Goal: Task Accomplishment & Management: Manage account settings

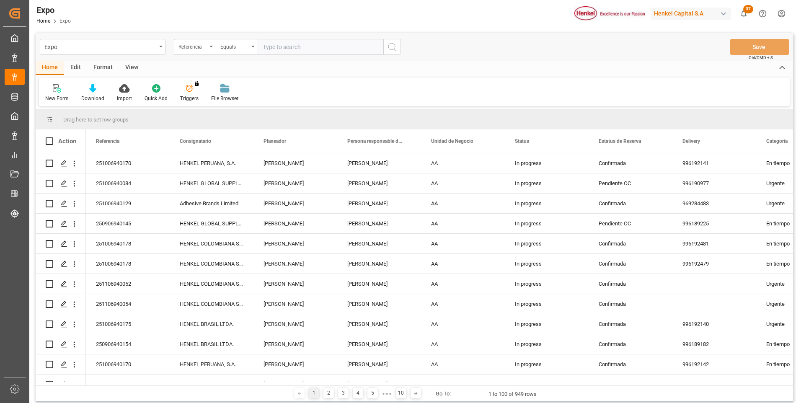
click at [339, 49] on input "text" at bounding box center [321, 47] width 126 height 16
paste input "251006940175"
type input "251006940175"
click at [395, 51] on icon "search button" at bounding box center [392, 47] width 10 height 10
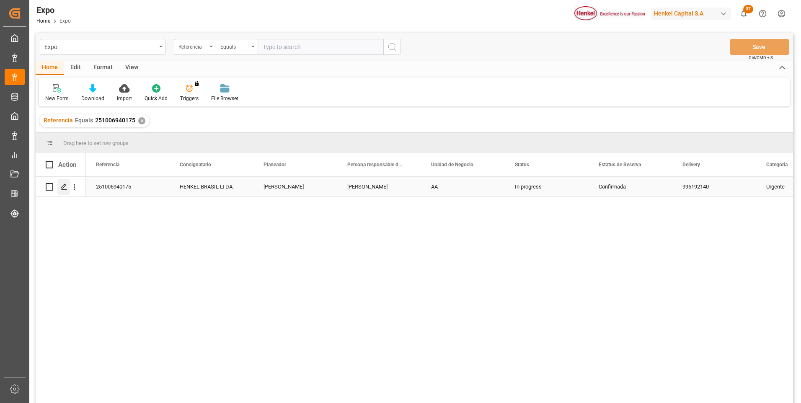
click at [66, 187] on icon "Press SPACE to select this row." at bounding box center [64, 186] width 7 height 7
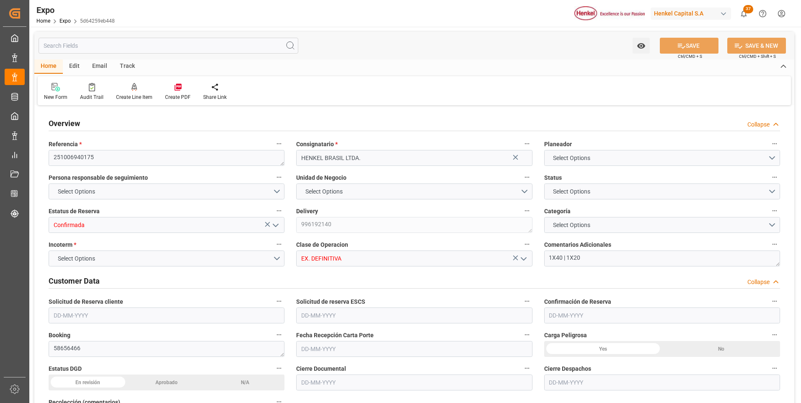
type input "11025"
type input "11603.277"
type input "18"
type input "9229829"
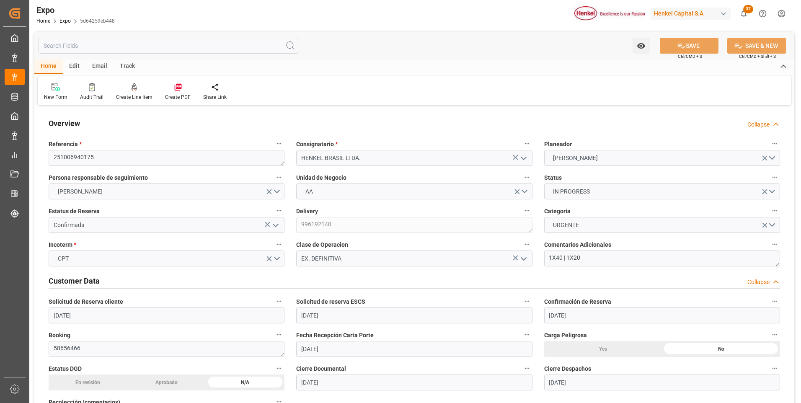
type input "[DATE]"
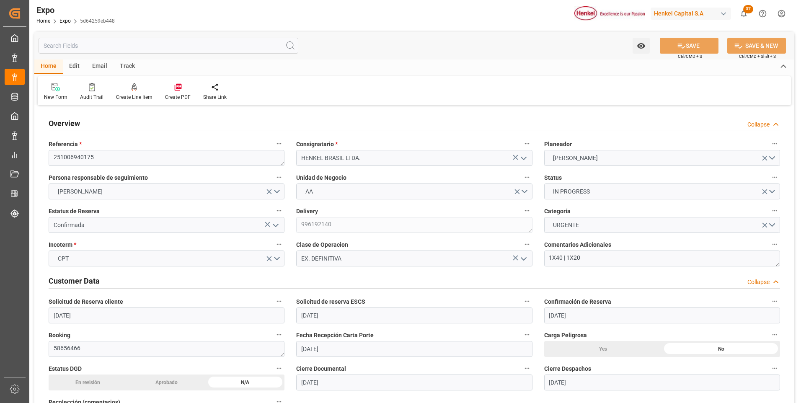
type input "[DATE]"
type input "[DATE] 00:00"
type input "[DATE]"
type input "[DATE] 12:04"
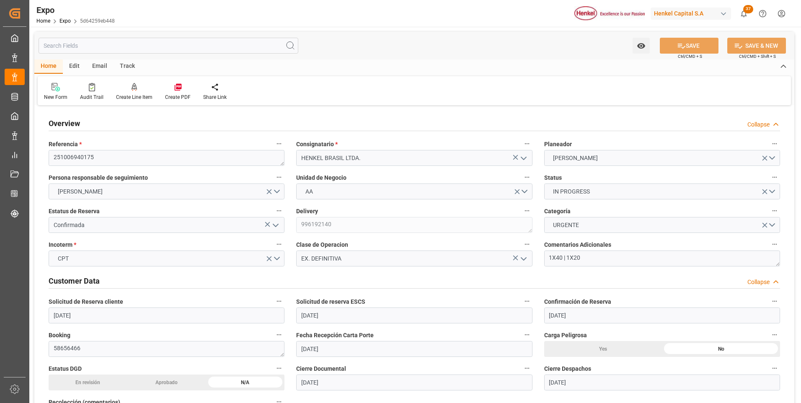
type input "[DATE]"
type input "[DATE] 11:00"
type input "[DATE] 00:00"
type input "[DATE] 06:30"
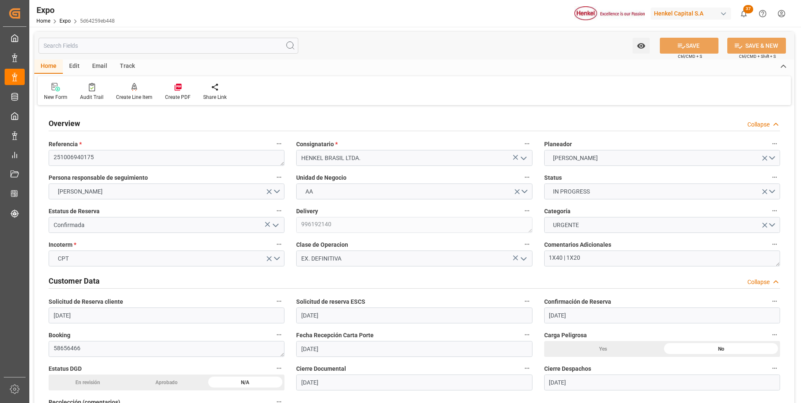
type input "[DATE] 19:00"
type input "[DATE] 00:00"
type input "13-10-2025 20:48"
type input "[DATE] 01:56"
type input "[DATE] 12:00"
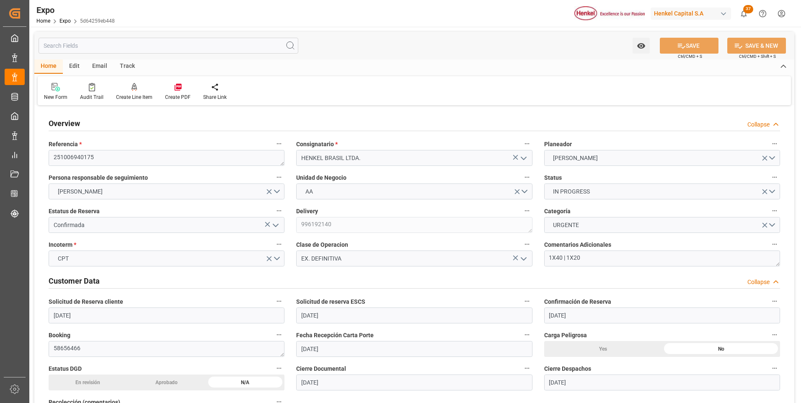
type input "[DATE] 06:56"
type input "[DATE] 19:00"
type input "[DATE] 08:30"
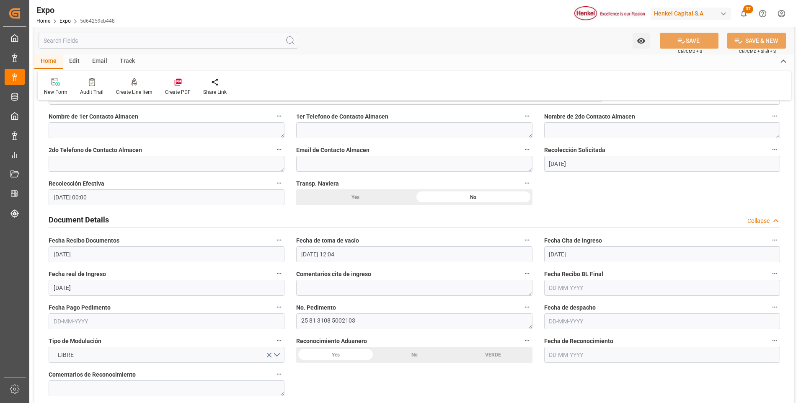
scroll to position [754, 0]
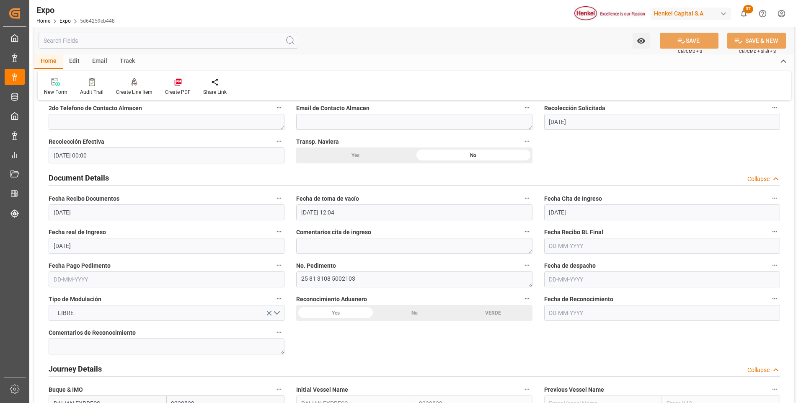
click at [578, 246] on input "text" at bounding box center [662, 246] width 236 height 16
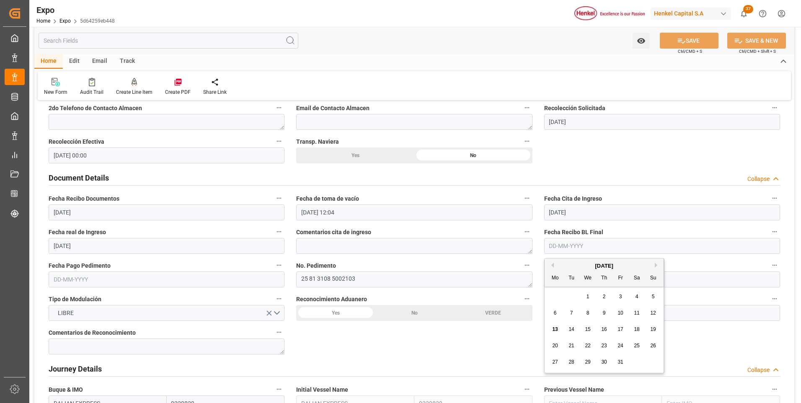
click at [554, 332] on span "13" at bounding box center [554, 329] width 5 height 6
type input "[DATE]"
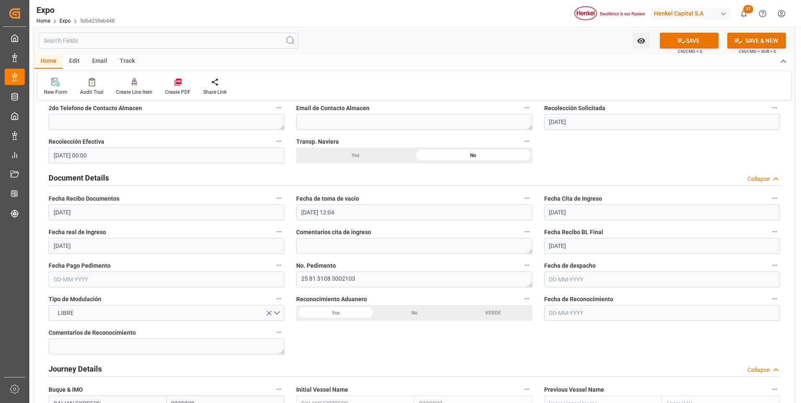
click at [77, 278] on input "text" at bounding box center [167, 279] width 236 height 16
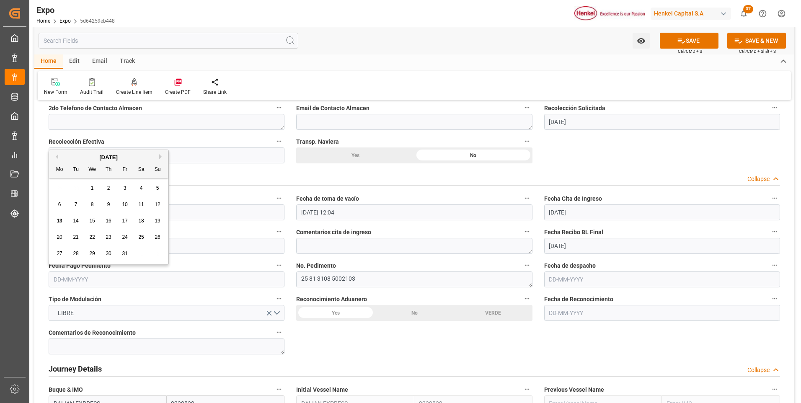
click at [109, 204] on span "9" at bounding box center [108, 205] width 3 height 6
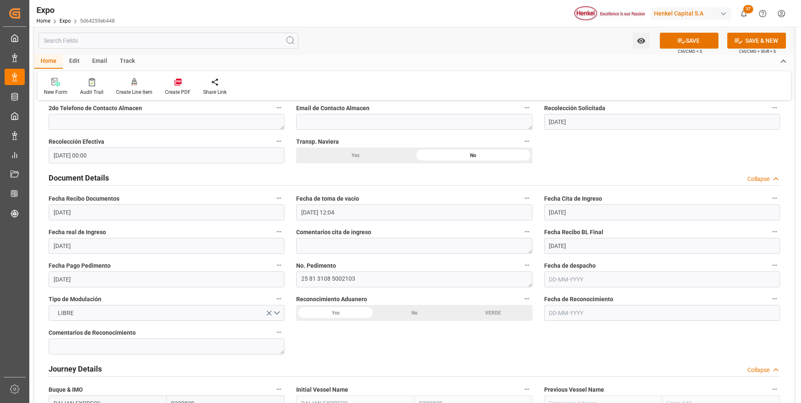
click at [71, 277] on input "[DATE]" at bounding box center [167, 279] width 236 height 16
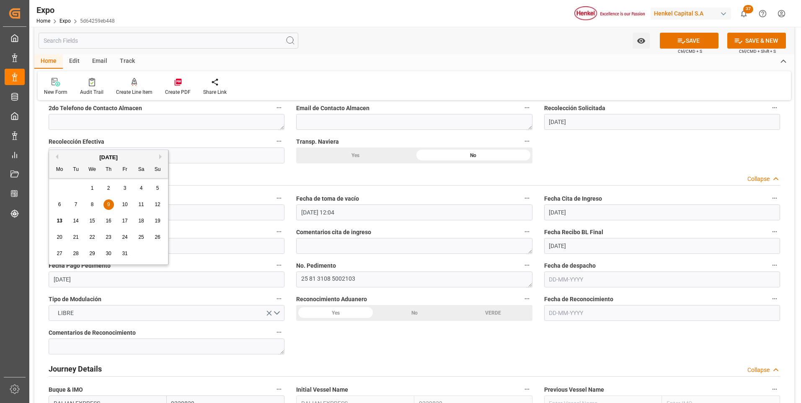
click at [92, 203] on span "8" at bounding box center [92, 205] width 3 height 6
type input "[DATE]"
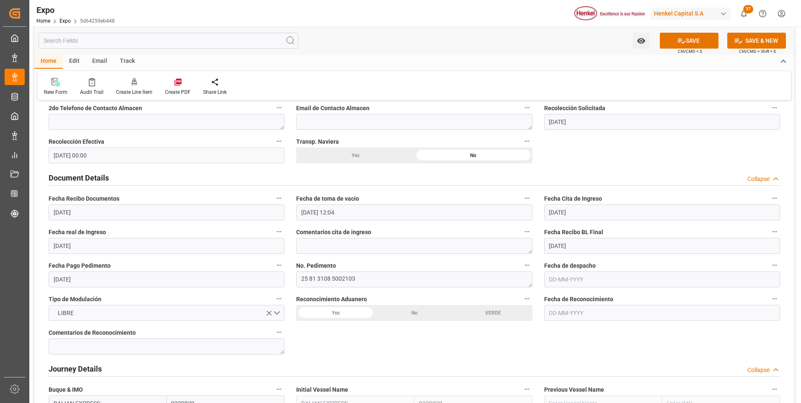
click at [558, 283] on input "text" at bounding box center [662, 279] width 236 height 16
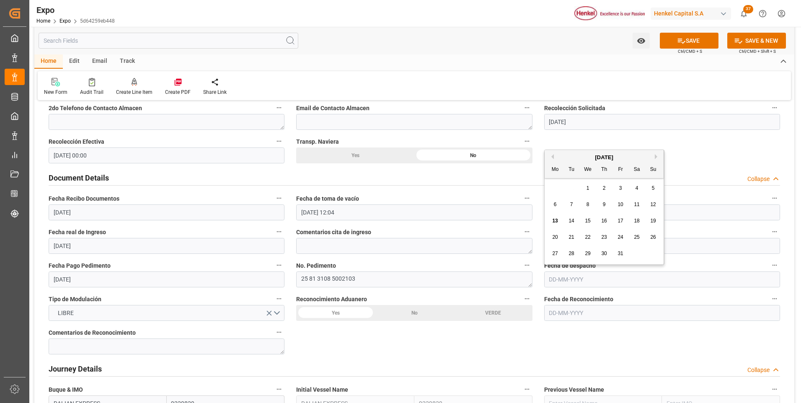
click at [599, 205] on div "9" at bounding box center [604, 205] width 10 height 10
type input "[DATE]"
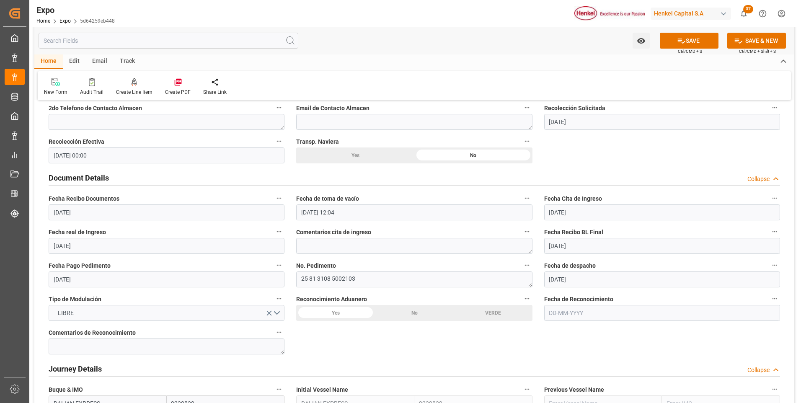
click at [404, 311] on div "No" at bounding box center [414, 313] width 79 height 16
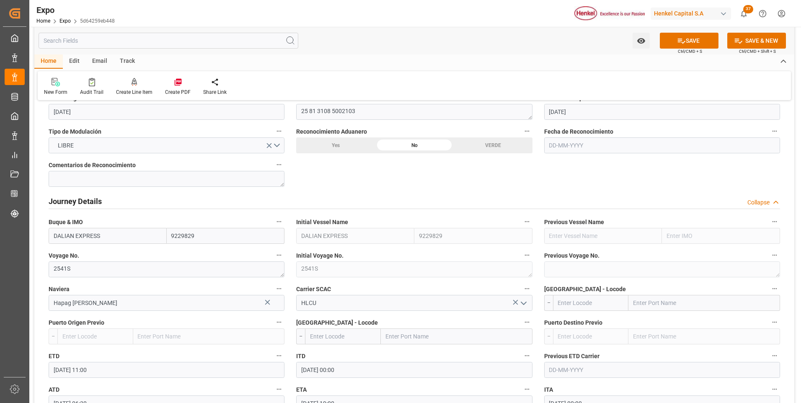
scroll to position [1005, 0]
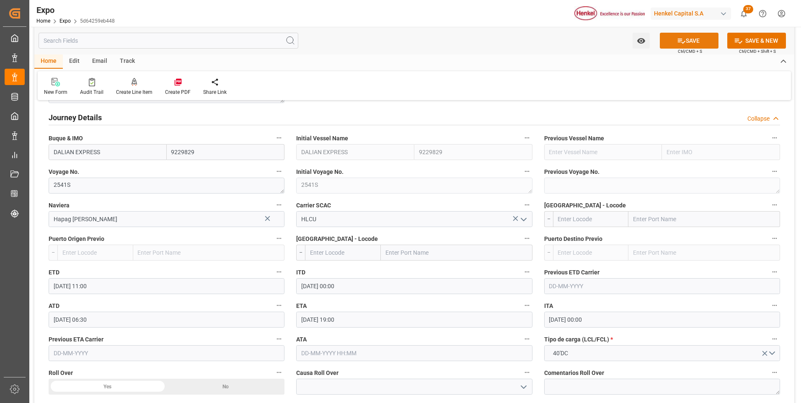
click at [692, 44] on button "SAVE" at bounding box center [689, 41] width 59 height 16
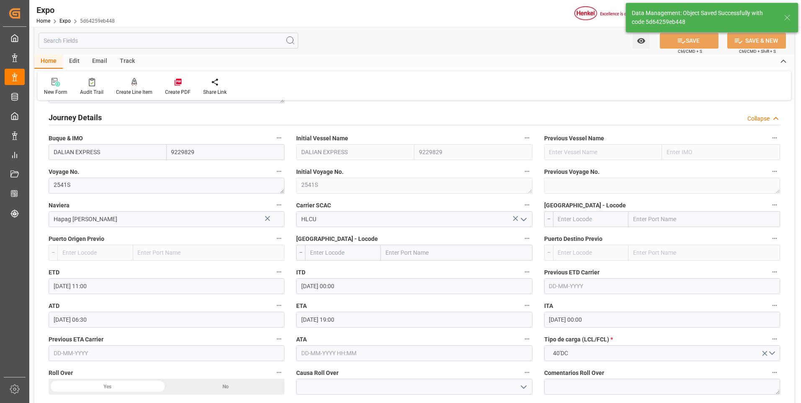
type textarea "[PERSON_NAME]"
type input "14-10-2025 02:32"
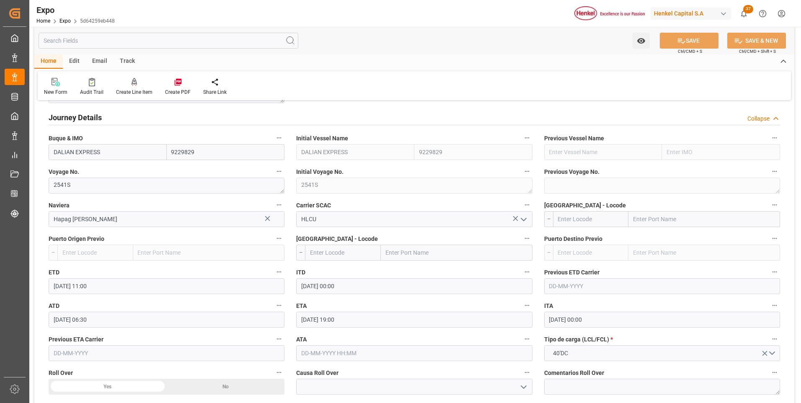
click at [572, 220] on input "text" at bounding box center [591, 219] width 76 height 16
type input "MXATM"
click at [603, 239] on span "MXATM - Altamira" at bounding box center [580, 237] width 45 height 7
type input "Altamira"
type input "MXATM"
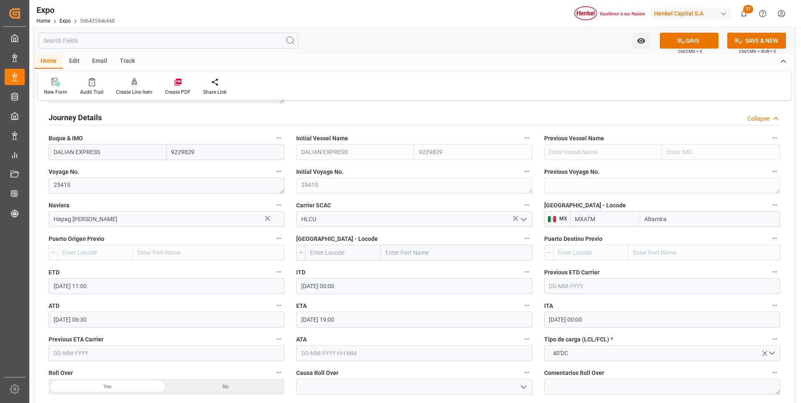
click at [356, 253] on input "text" at bounding box center [343, 253] width 76 height 16
click at [357, 253] on input "text" at bounding box center [343, 253] width 76 height 16
type input "BRSSZ"
click at [342, 275] on span "BRSSZ - Santos" at bounding box center [332, 276] width 45 height 16
type input "[PERSON_NAME]"
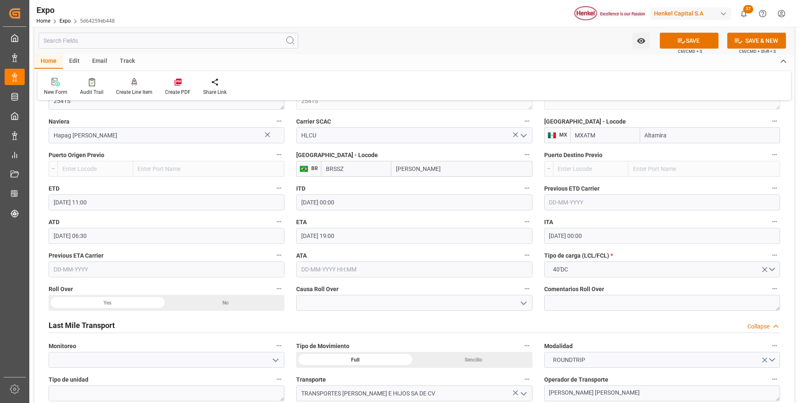
scroll to position [1131, 0]
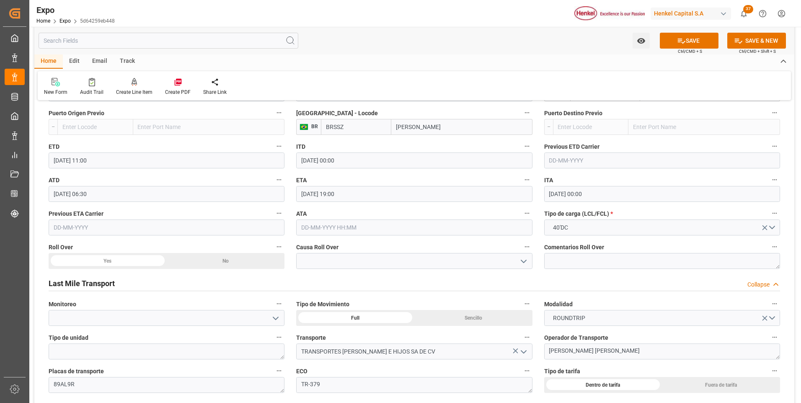
type input "BRSSZ"
click at [230, 258] on div "No" at bounding box center [226, 261] width 118 height 16
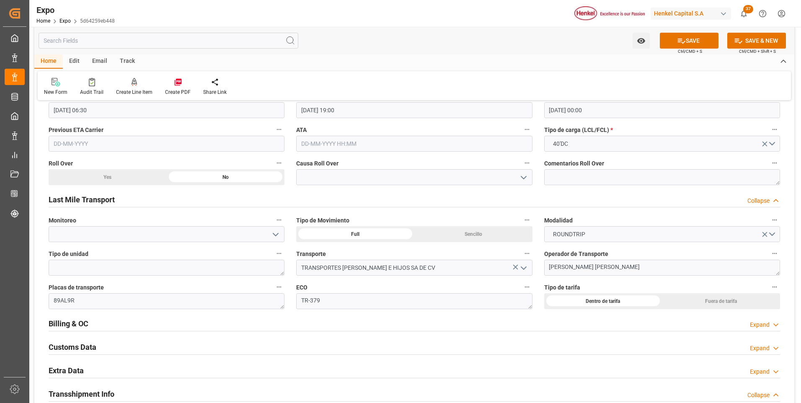
scroll to position [1299, 0]
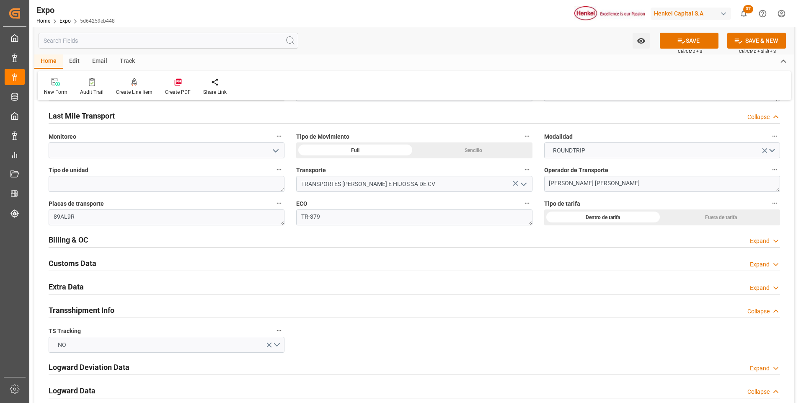
drag, startPoint x: 776, startPoint y: 241, endPoint x: 770, endPoint y: 241, distance: 6.3
click at [775, 240] on icon at bounding box center [776, 241] width 8 height 9
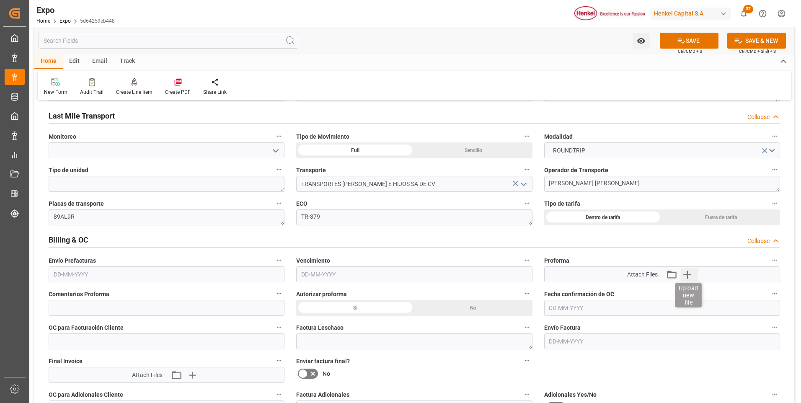
click at [693, 275] on icon "button" at bounding box center [687, 274] width 13 height 13
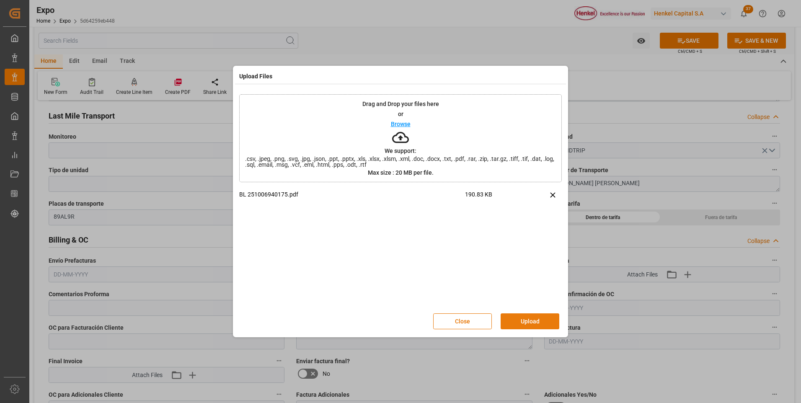
click at [503, 322] on button "Upload" at bounding box center [530, 321] width 59 height 16
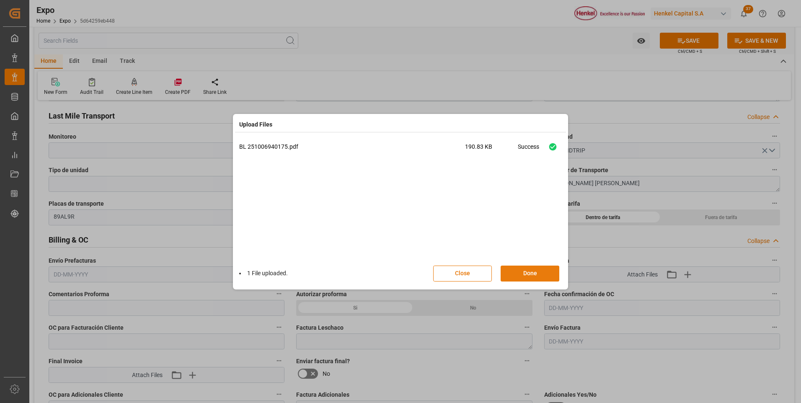
click at [546, 273] on button "Done" at bounding box center [530, 274] width 59 height 16
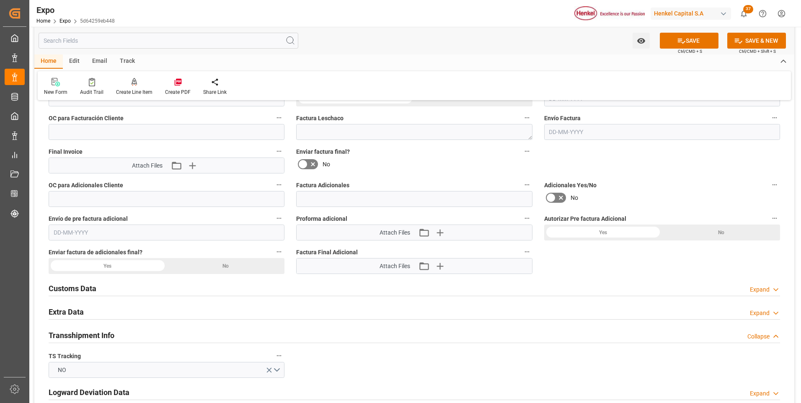
scroll to position [1550, 0]
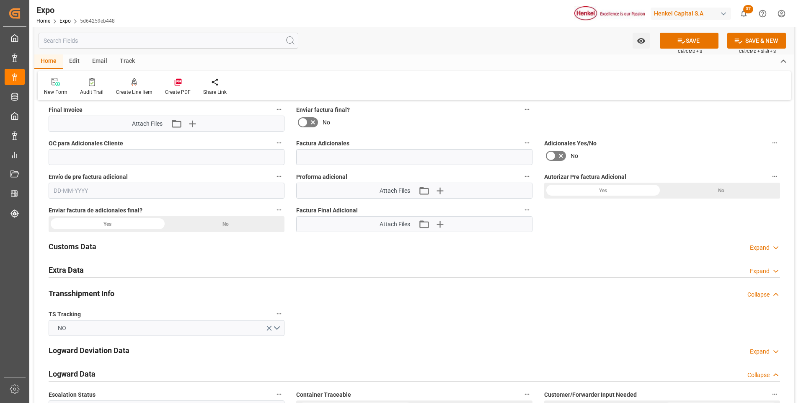
click at [752, 274] on div "Expand" at bounding box center [760, 271] width 20 height 9
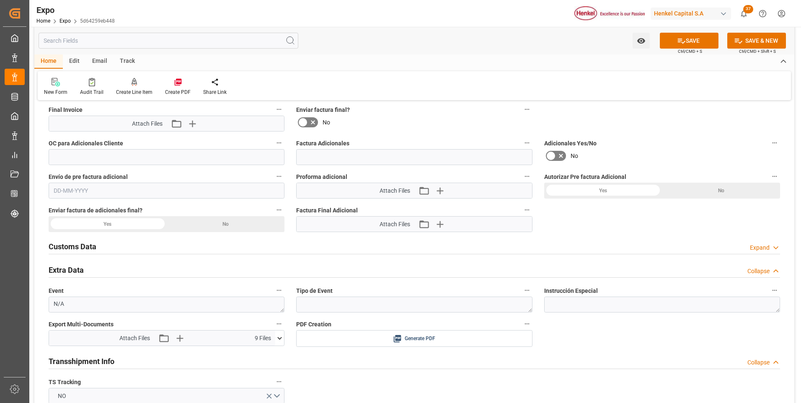
scroll to position [1634, 0]
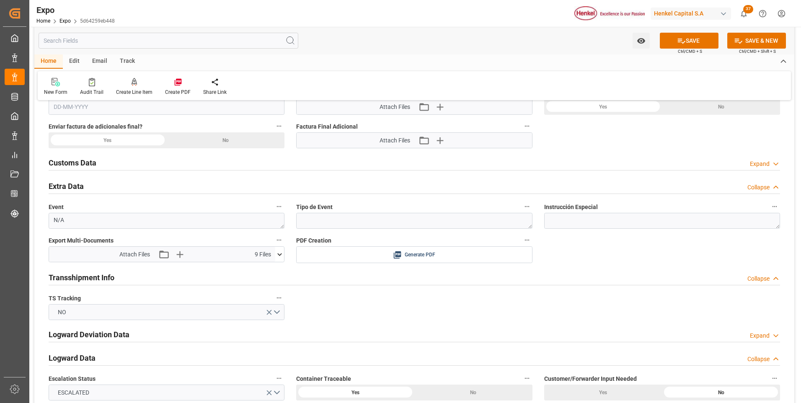
click at [279, 256] on icon at bounding box center [279, 254] width 9 height 9
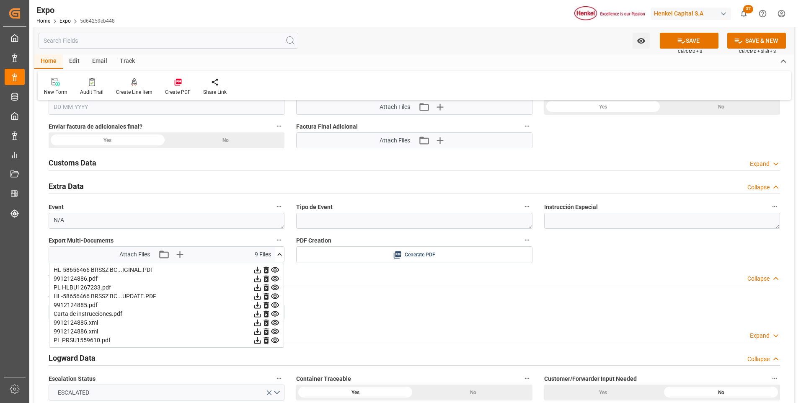
scroll to position [1760, 0]
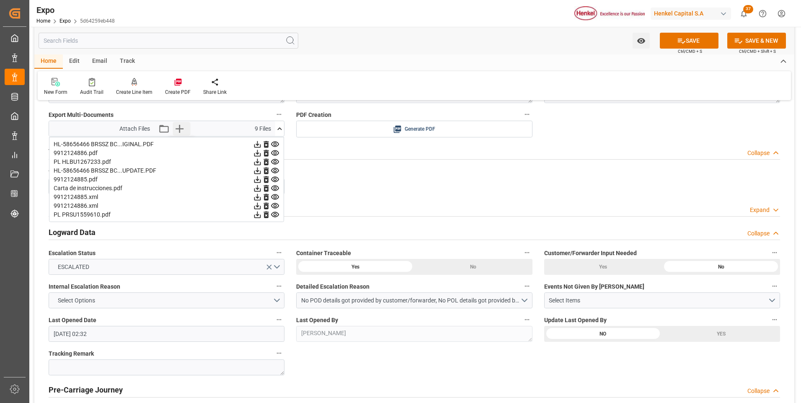
click at [175, 124] on icon "button" at bounding box center [179, 128] width 13 height 13
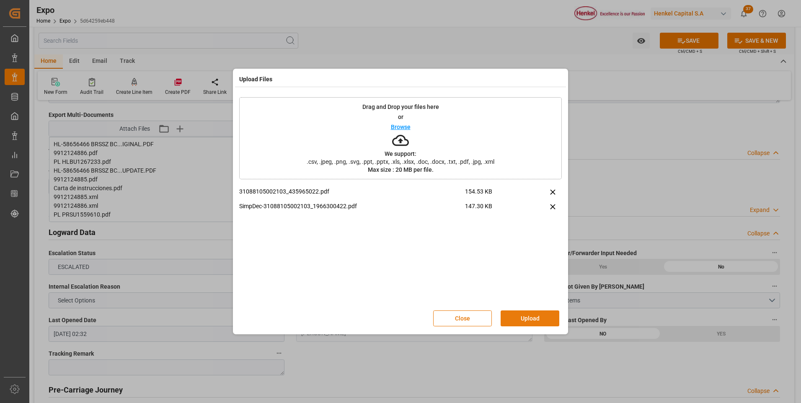
click at [508, 321] on button "Upload" at bounding box center [530, 318] width 59 height 16
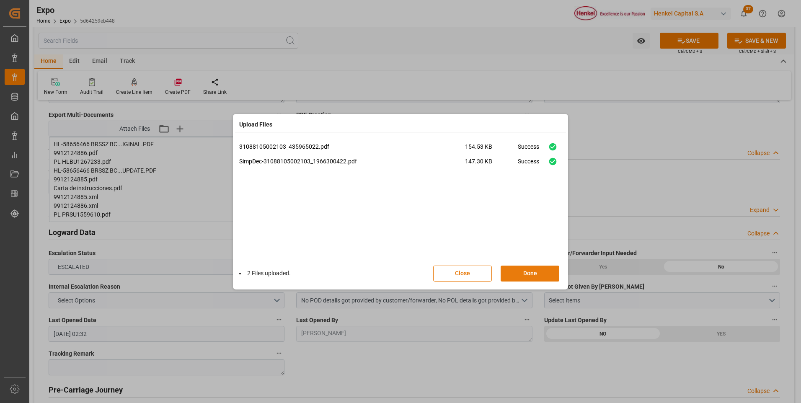
click at [523, 269] on button "Done" at bounding box center [530, 274] width 59 height 16
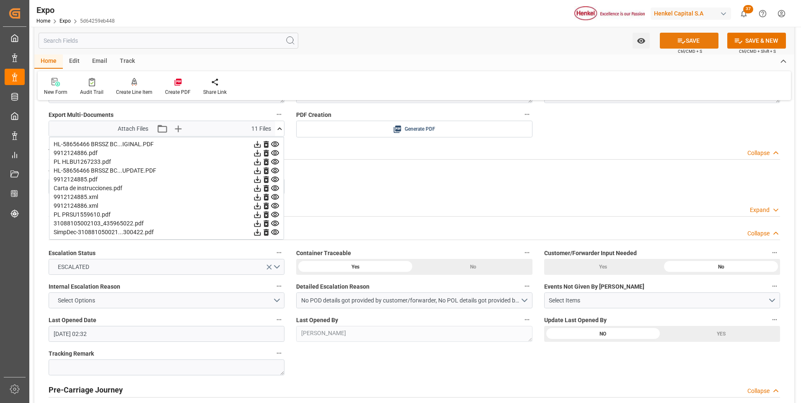
click at [708, 45] on button "SAVE" at bounding box center [689, 41] width 59 height 16
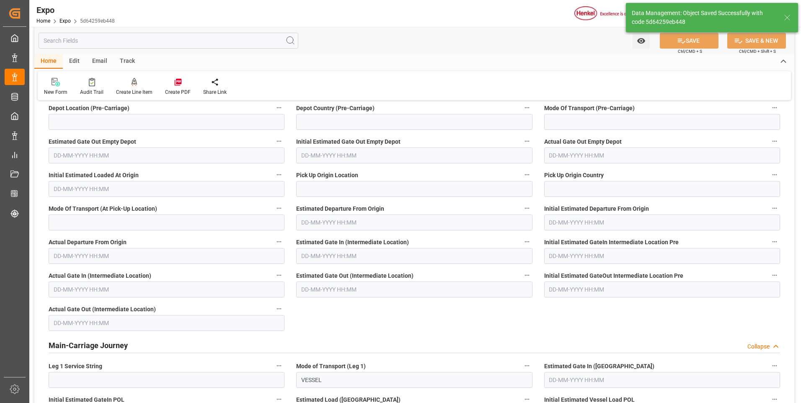
type input "14-10-2025 02:40"
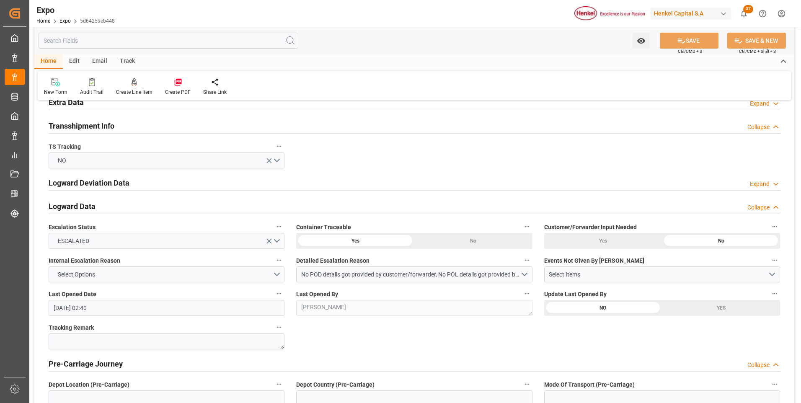
scroll to position [1441, 0]
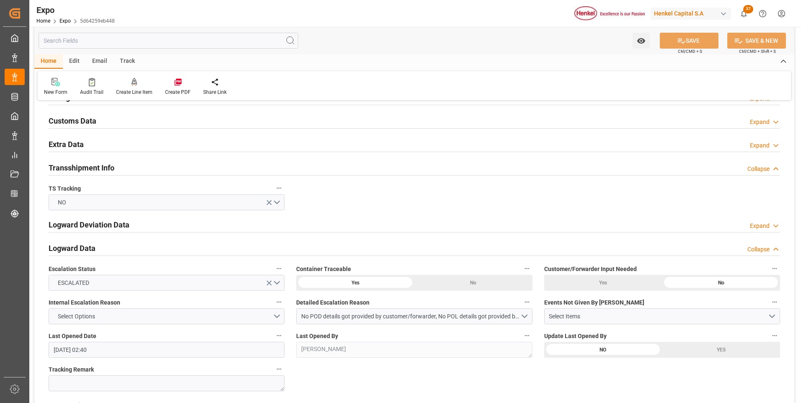
click at [773, 143] on icon at bounding box center [776, 145] width 8 height 9
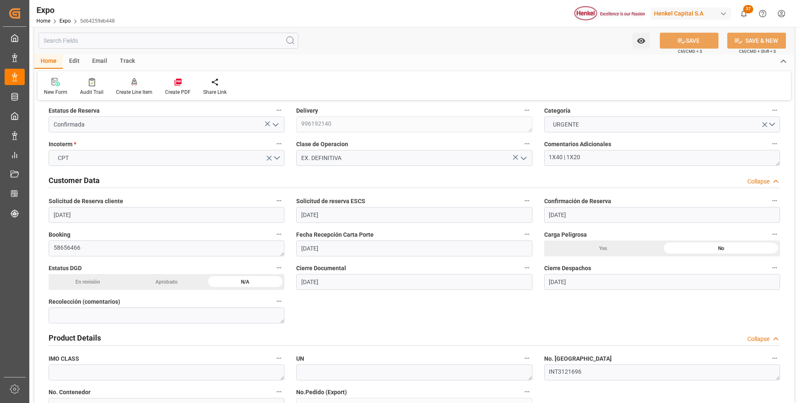
scroll to position [0, 0]
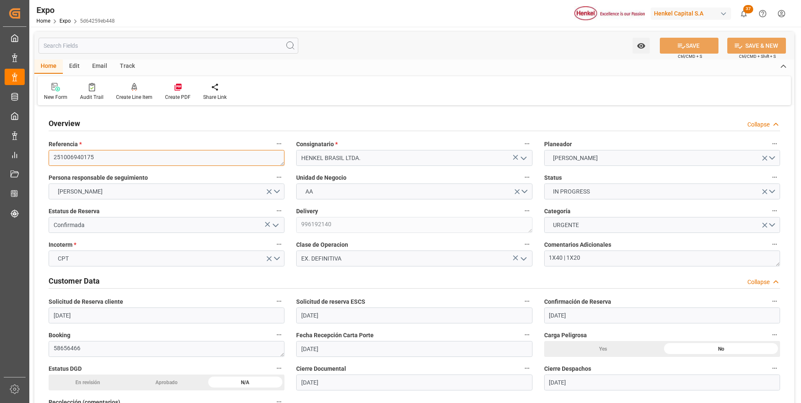
click at [87, 158] on textarea "251006940175" at bounding box center [167, 158] width 236 height 16
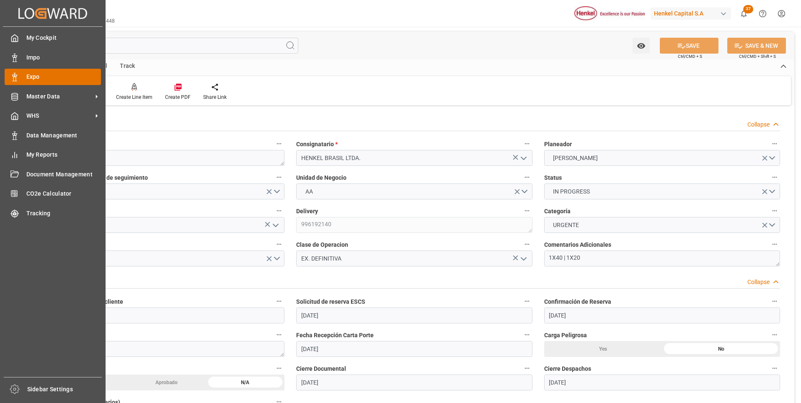
click at [21, 75] on div "Expo Expo" at bounding box center [53, 77] width 96 height 16
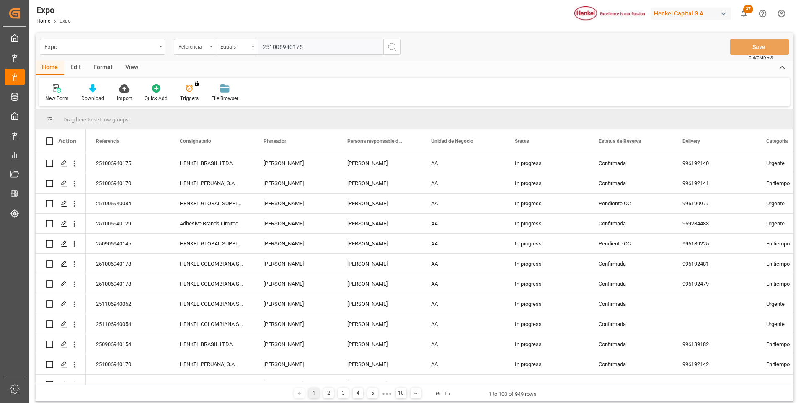
type input "251006940175"
click at [390, 48] on icon "search button" at bounding box center [392, 47] width 10 height 10
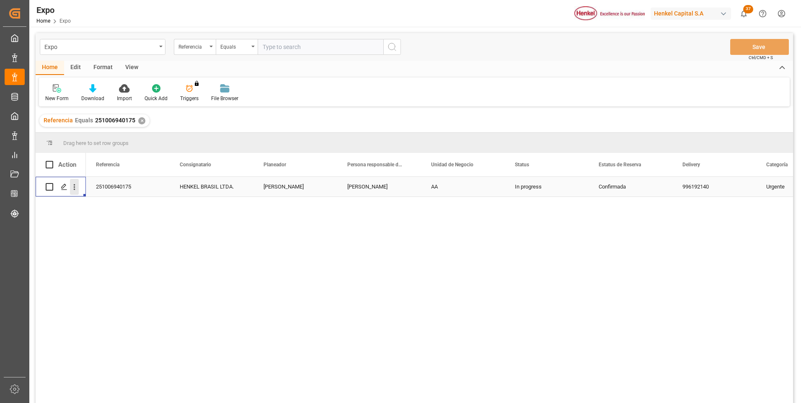
click at [74, 190] on icon "open menu" at bounding box center [74, 187] width 9 height 9
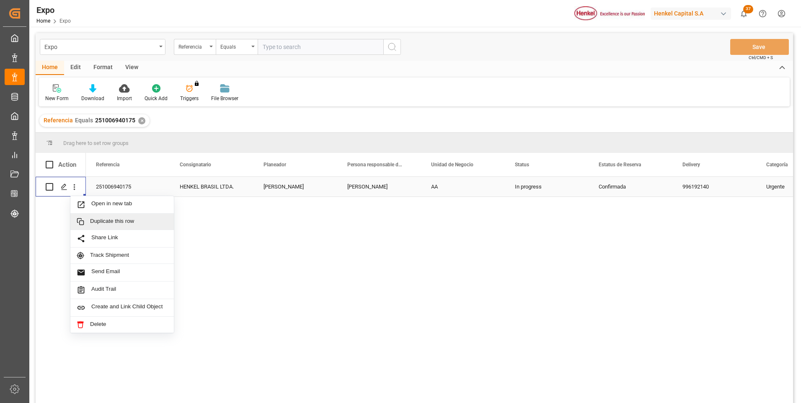
click at [94, 226] on div "Duplicate this row" at bounding box center [121, 222] width 103 height 16
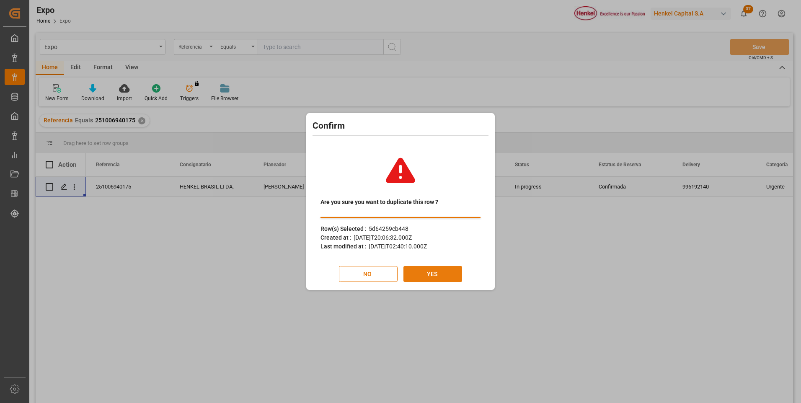
click at [420, 279] on button "YES" at bounding box center [432, 274] width 59 height 16
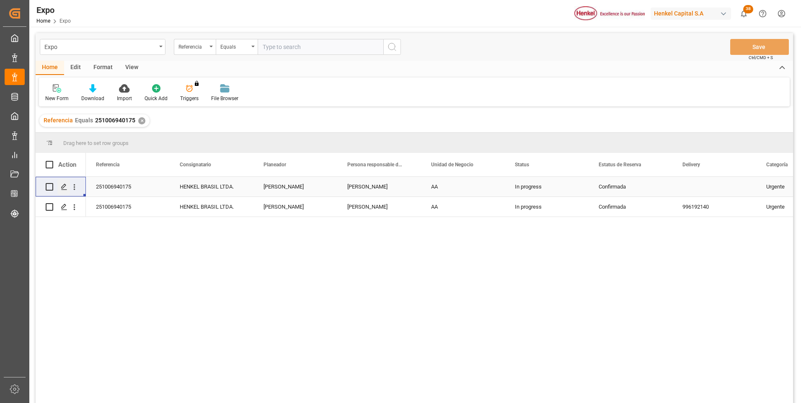
click at [65, 188] on icon "Press SPACE to select this row." at bounding box center [64, 186] width 7 height 7
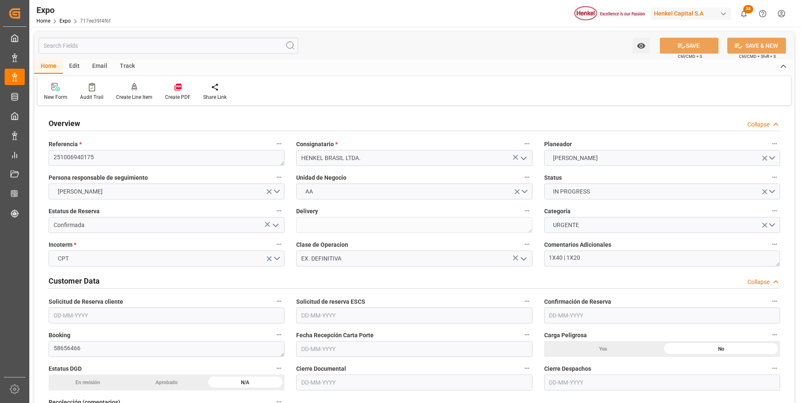
type input "11025"
type input "11603.277"
type input "18"
type input "9229829"
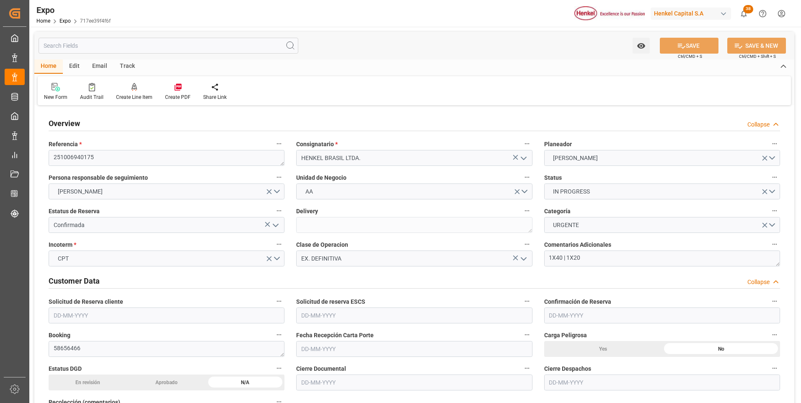
type input "MXATM"
type input "BRSSZ"
type input "[DATE]"
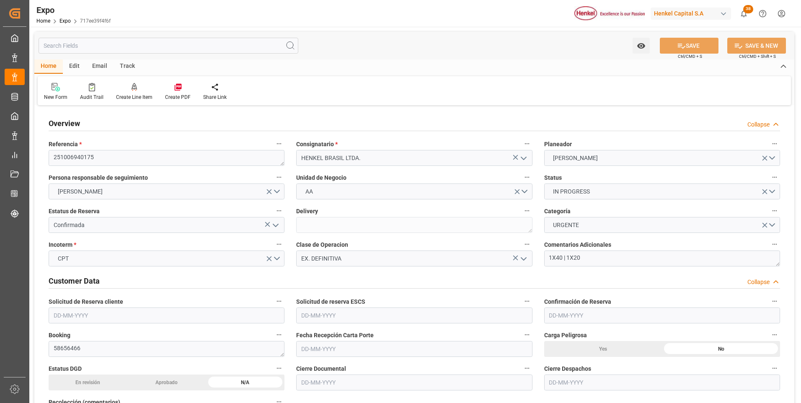
type input "[DATE]"
type input "[DATE] 00:00"
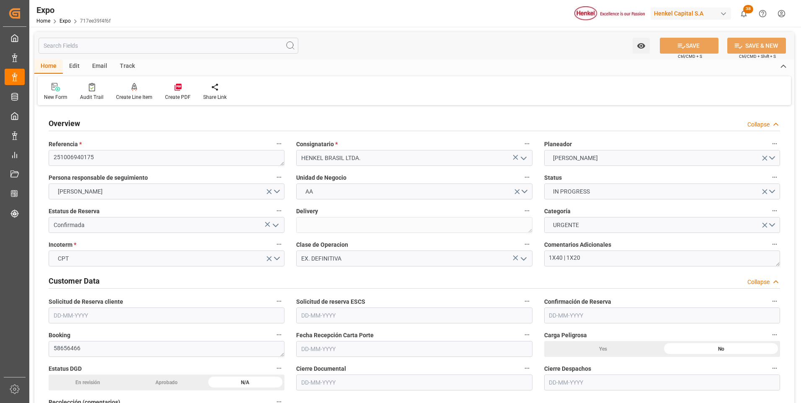
type input "[DATE]"
type input "[DATE] 12:04"
type input "[DATE]"
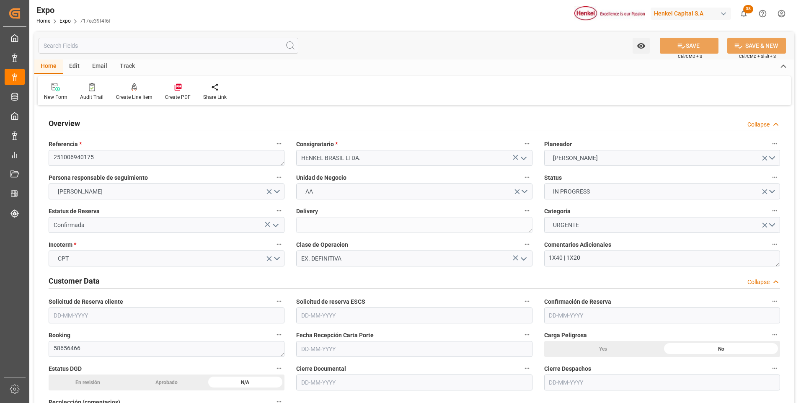
type input "[DATE]"
type input "[DATE] 11:00"
type input "[DATE] 00:00"
type input "[DATE] 06:30"
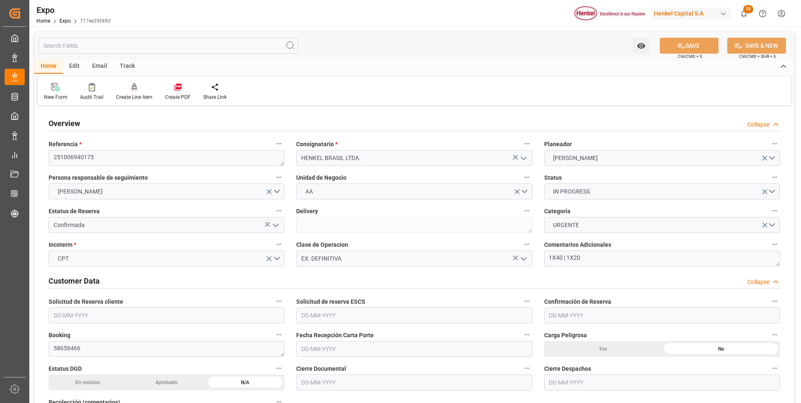
type input "[DATE] 19:00"
type input "[DATE] 00:00"
type input "[DATE] 02:42"
type input "[DATE] 01:56"
type input "[DATE] 12:00"
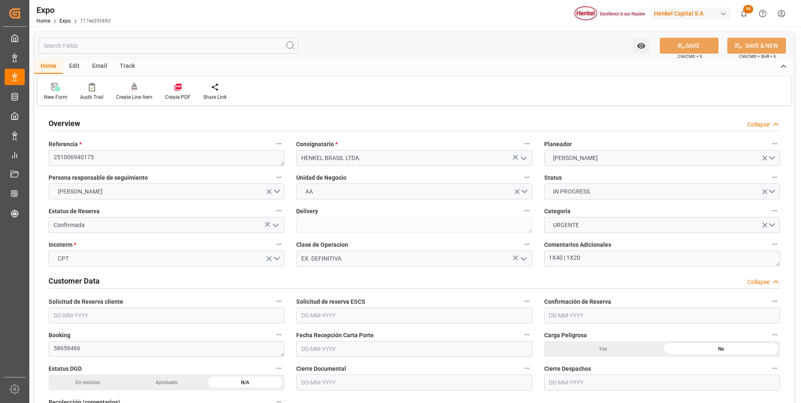
type input "[DATE] 06:56"
type input "[DATE] 19:00"
type input "[DATE] 08:30"
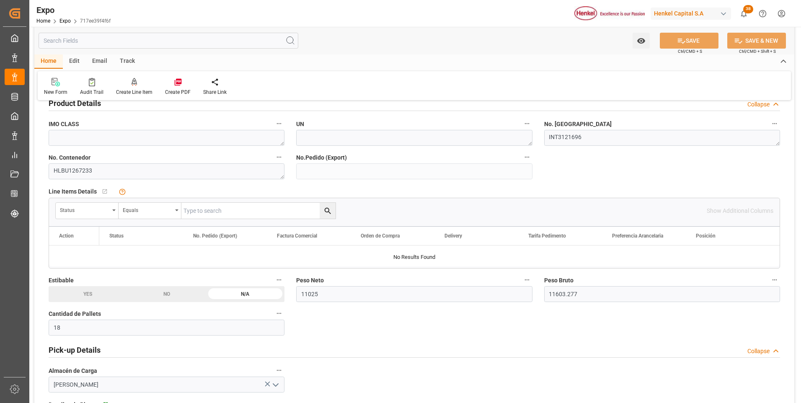
scroll to position [335, 0]
drag, startPoint x: 125, startPoint y: 171, endPoint x: 49, endPoint y: 168, distance: 76.7
click at [49, 168] on textarea "HLBU1267233" at bounding box center [167, 171] width 236 height 16
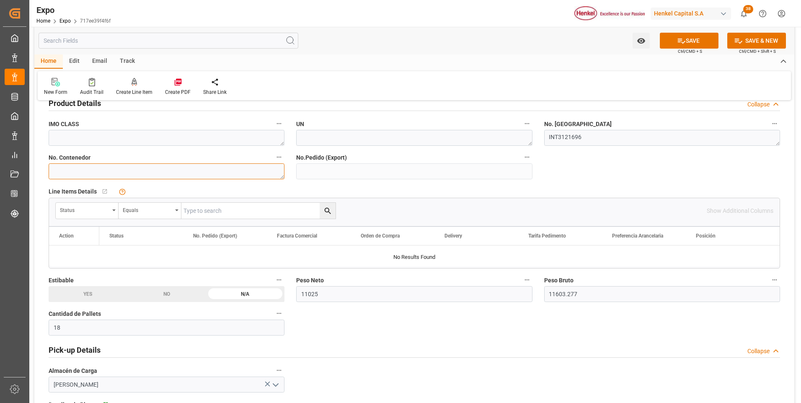
paste textarea "PRSU1559610"
type textarea "PRSU1559610"
drag, startPoint x: 587, startPoint y: 141, endPoint x: 535, endPoint y: 140, distance: 51.5
paste textarea "INT3121522"
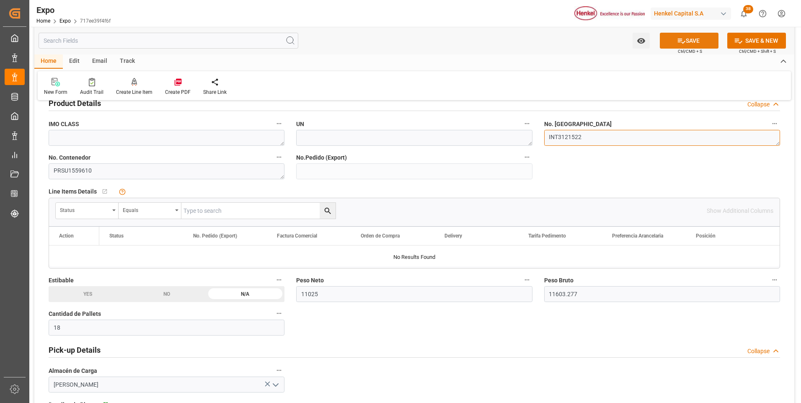
type textarea "INT3121522"
click at [710, 38] on button "SAVE" at bounding box center [689, 41] width 59 height 16
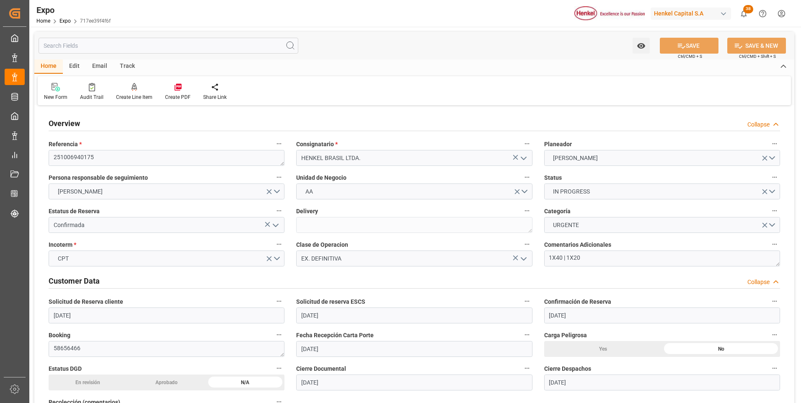
scroll to position [84, 0]
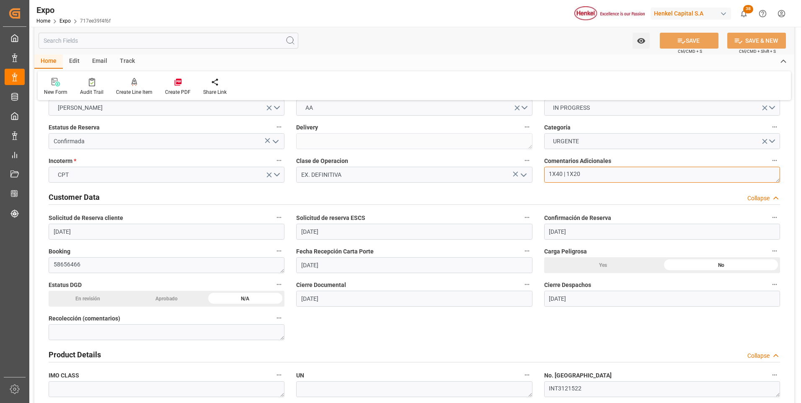
drag, startPoint x: 585, startPoint y: 176, endPoint x: 514, endPoint y: 175, distance: 70.8
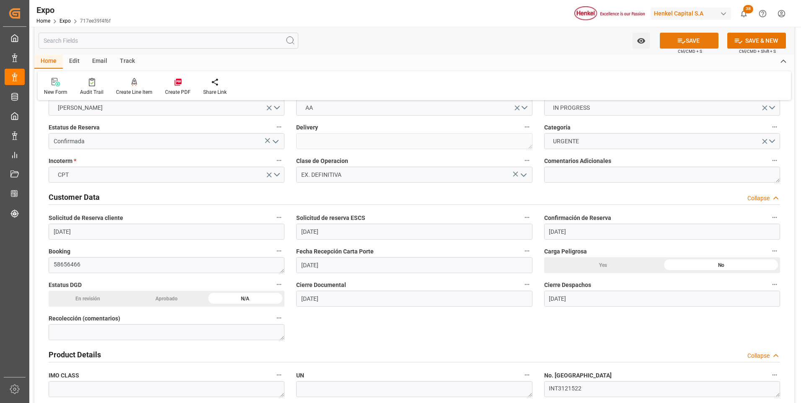
click at [677, 37] on icon at bounding box center [681, 40] width 9 height 9
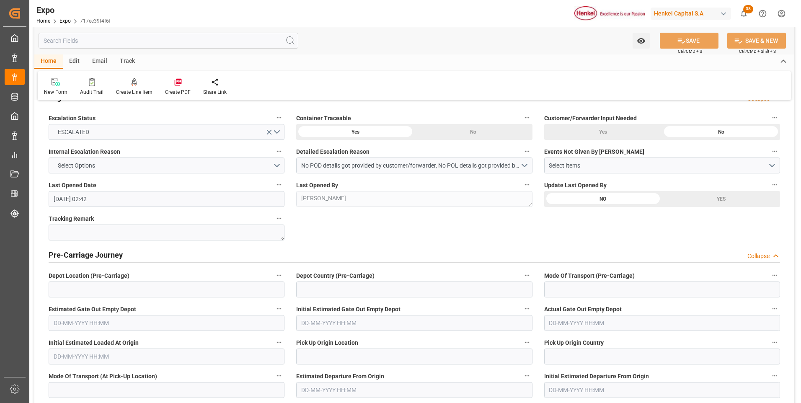
scroll to position [1424, 0]
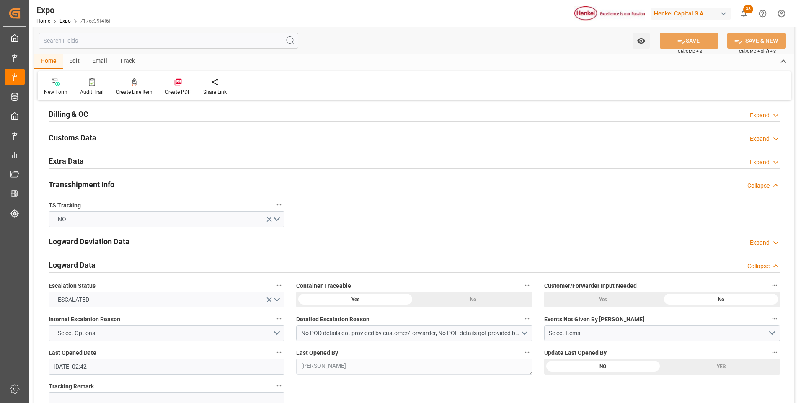
drag, startPoint x: 765, startPoint y: 161, endPoint x: 753, endPoint y: 166, distance: 13.0
click at [765, 161] on div "Expand" at bounding box center [760, 162] width 20 height 9
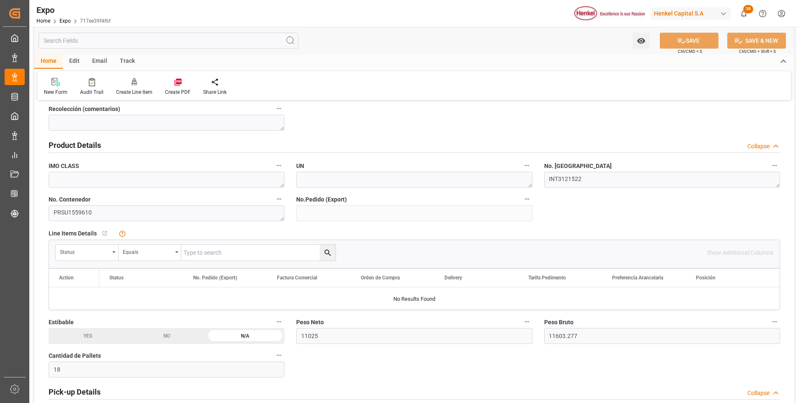
scroll to position [377, 0]
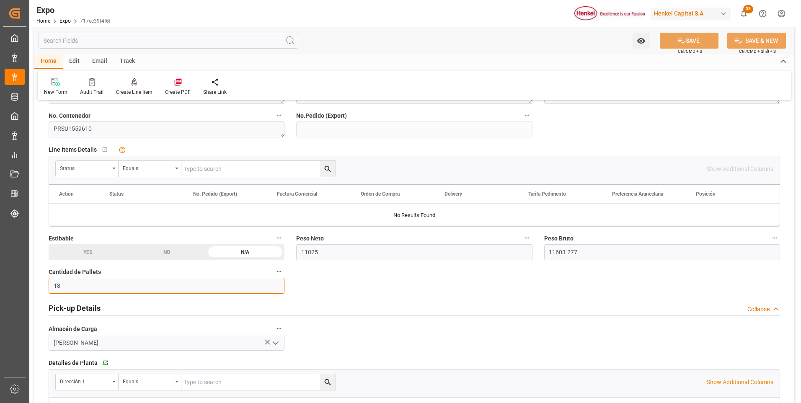
click at [56, 286] on input "18" at bounding box center [167, 286] width 236 height 16
type input "8"
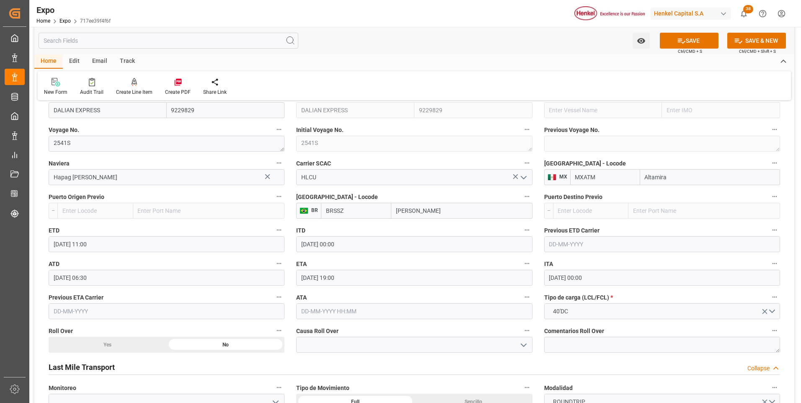
scroll to position [1173, 0]
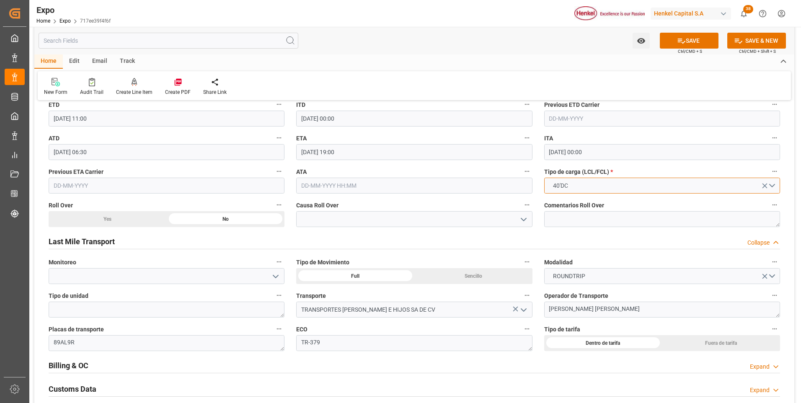
click at [583, 188] on button "40'DC" at bounding box center [662, 186] width 236 height 16
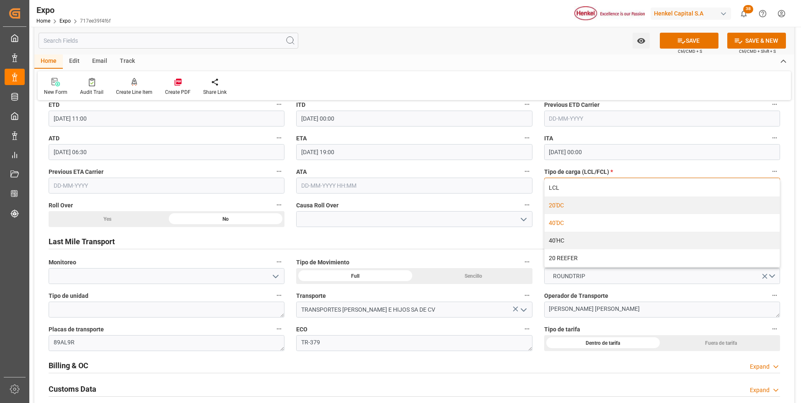
click at [576, 207] on div "20'DC" at bounding box center [662, 205] width 235 height 18
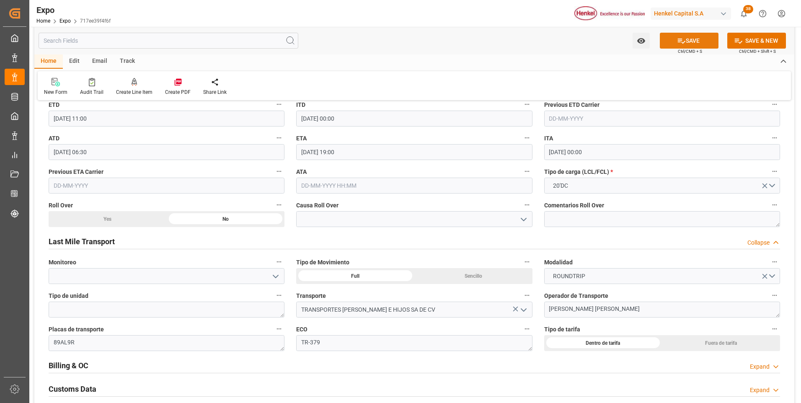
click at [677, 43] on icon at bounding box center [681, 40] width 9 height 9
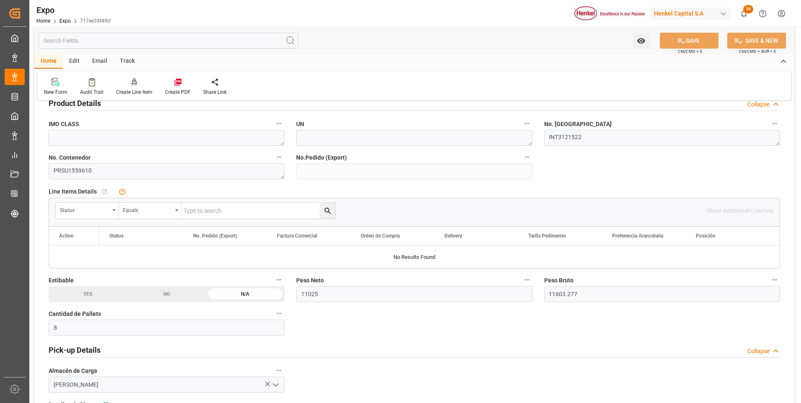
scroll to position [0, 0]
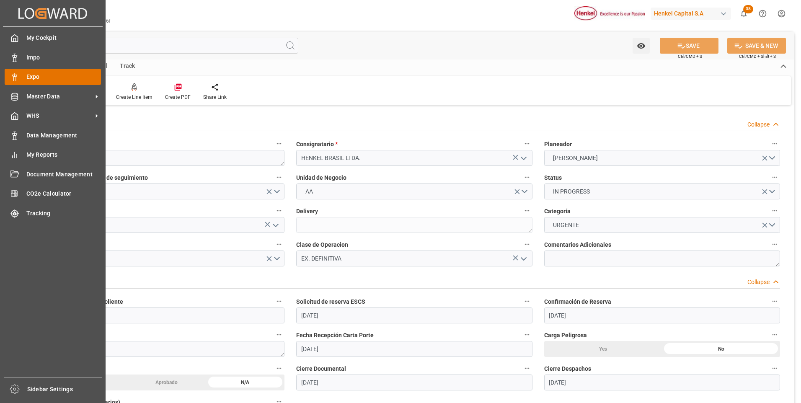
click at [16, 77] on polygon at bounding box center [16, 76] width 3 height 2
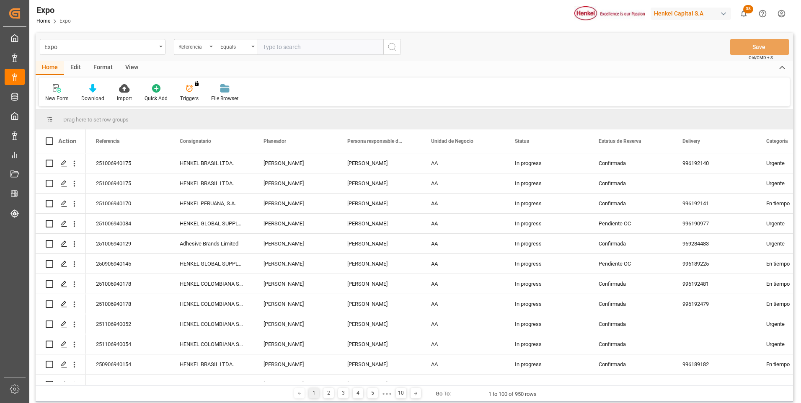
paste input "251006940175"
type input "251006940175"
click at [383, 51] on button "search button" at bounding box center [392, 47] width 18 height 16
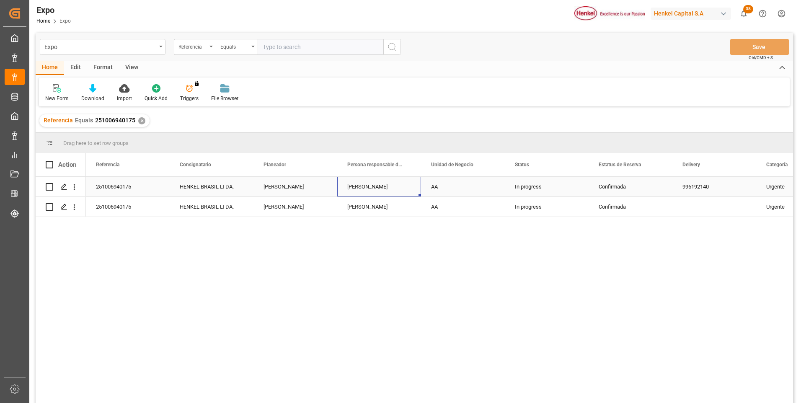
click at [357, 188] on div "[PERSON_NAME]" at bounding box center [379, 187] width 84 height 20
click at [61, 208] on icon "Press SPACE to select this row." at bounding box center [64, 207] width 7 height 7
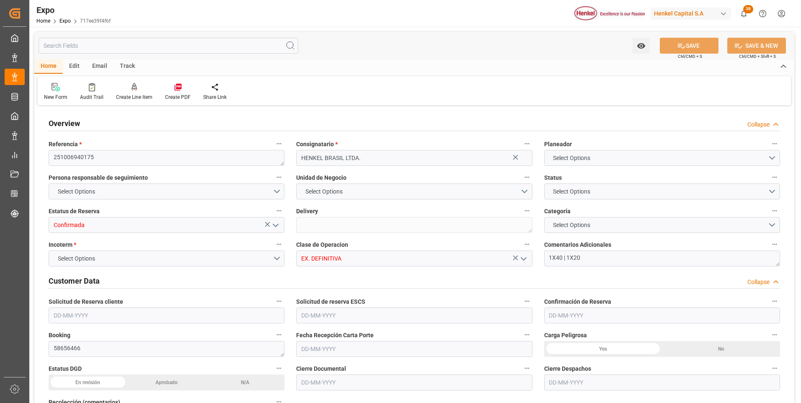
type textarea "251006940175"
type input "HENKEL BRASIL LTDA."
type input "Confirmada"
type input "EX. DEFINITIVA"
type textarea "1X40 | 1X20"
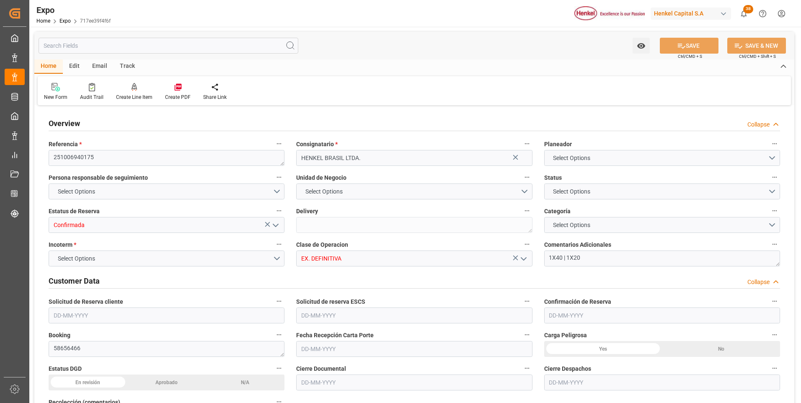
type textarea "58656466"
type textarea "INT3121696"
type textarea "HLBU1267233"
type input "[PERSON_NAME]"
type textarea "25 81 3108 5002103"
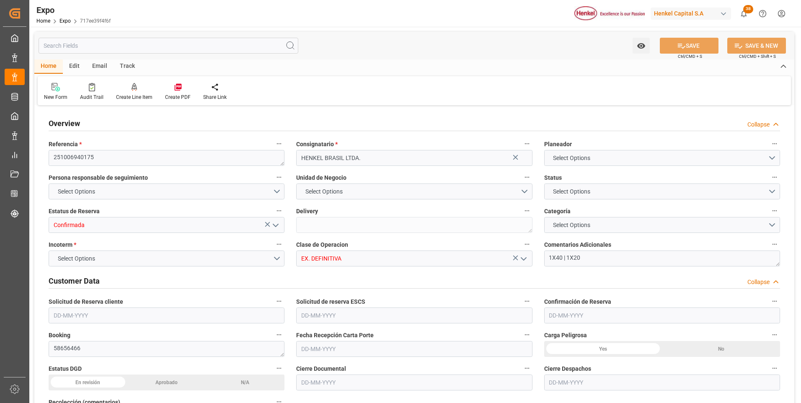
type input "DALIAN EXPRESS"
type textarea "2541S"
type input "Hapag [PERSON_NAME]"
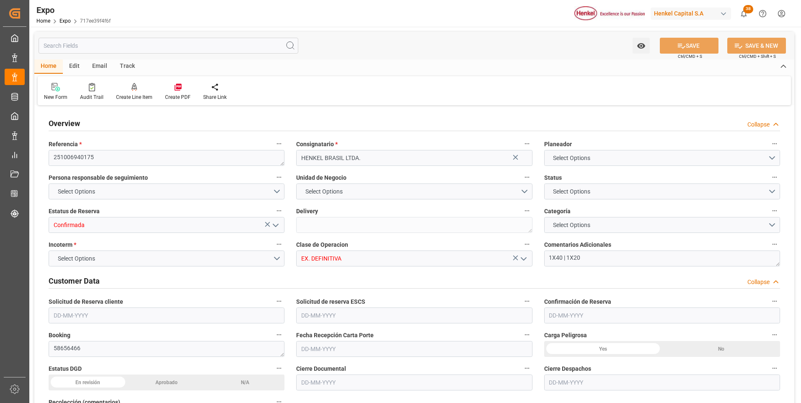
type input "HLCU"
type input "Altamira"
type input "[PERSON_NAME]"
type input "TRANSPORTES [PERSON_NAME] E HIJOS SA DE CV"
type textarea "[PERSON_NAME] [PERSON_NAME]"
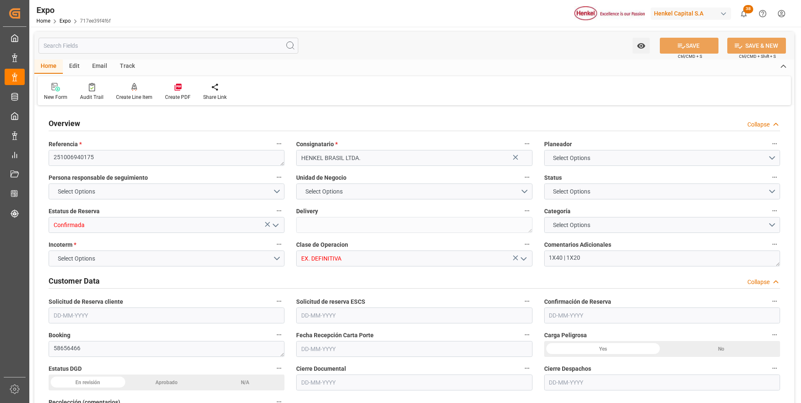
type textarea "89AL9R"
type textarea "TR-379"
type textarea "Logward System"
type input "VESSEL"
type input "TRUCK"
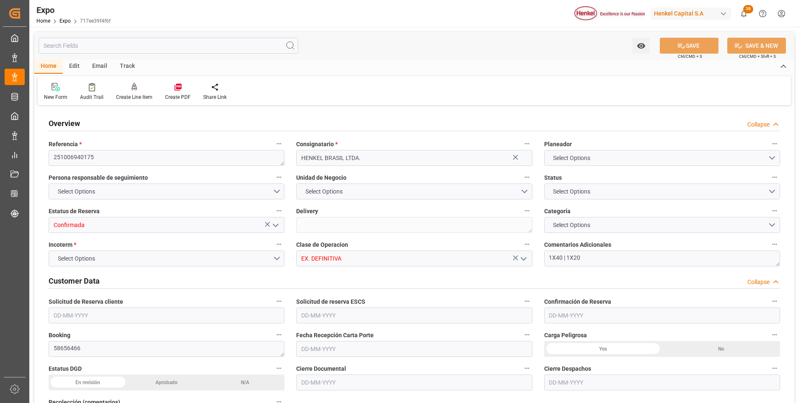
type input "11025"
type input "11603.277"
type input "18"
type input "9229829"
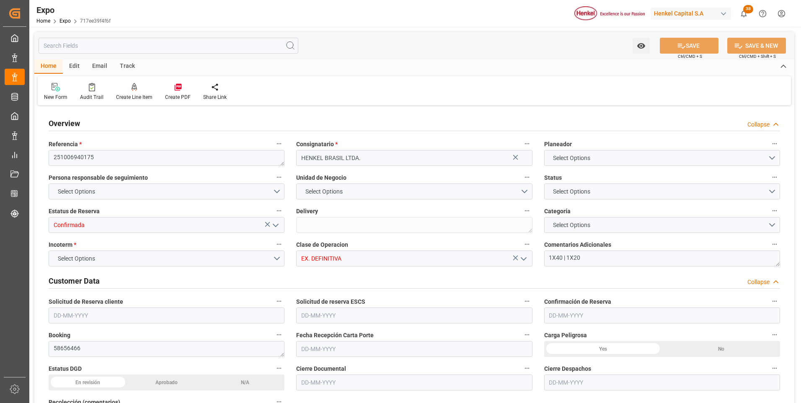
type input "MXATM"
type input "BRSSZ"
type input "[DATE]"
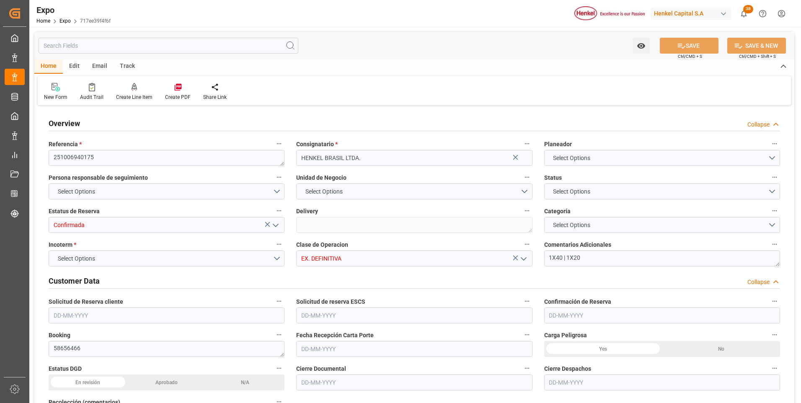
type input "[DATE]"
type input "[DATE] 00:00"
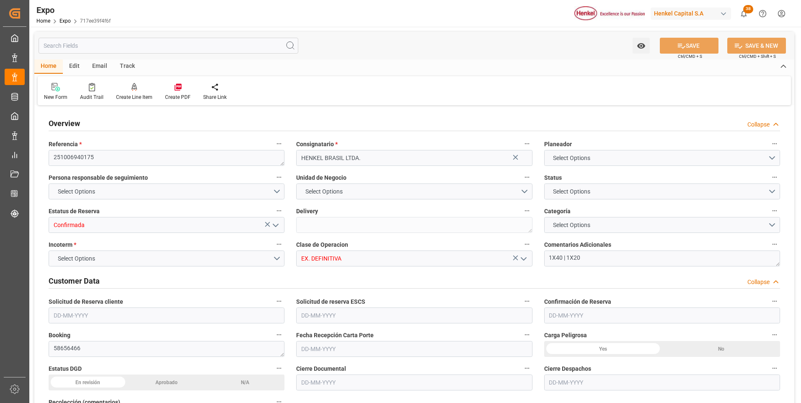
type input "[DATE]"
type input "[DATE] 12:04"
type input "[DATE]"
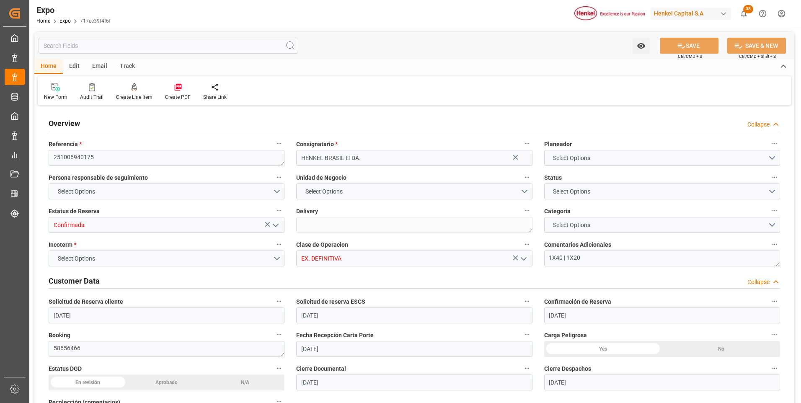
type input "[DATE]"
type input "[DATE] 11:00"
type input "[DATE] 00:00"
type input "[DATE] 06:30"
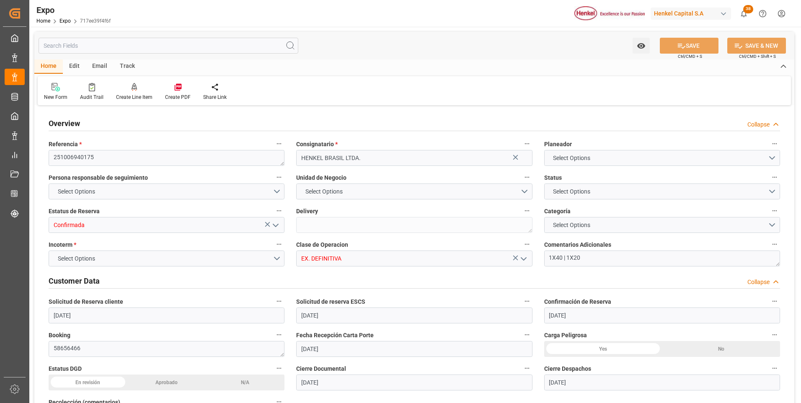
type input "[DATE] 19:00"
type input "[DATE] 00:00"
type input "14-10-2025 02:45"
type input "[DATE] 01:56"
type input "[DATE] 12:00"
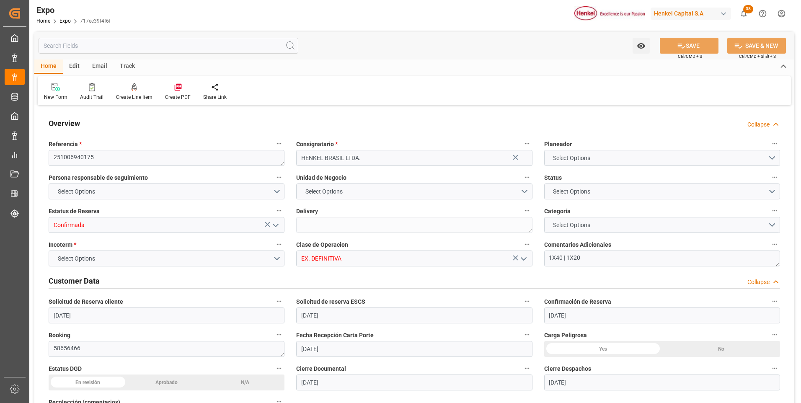
type input "[DATE] 06:56"
type input "[DATE] 19:00"
type input "[DATE] 08:30"
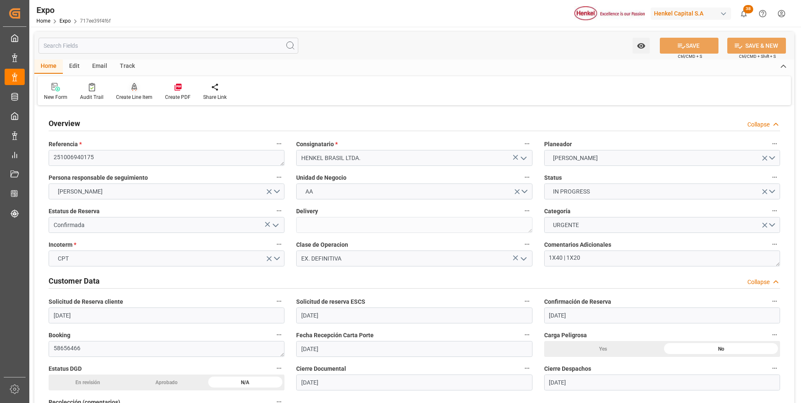
click at [135, 90] on icon at bounding box center [135, 87] width 6 height 8
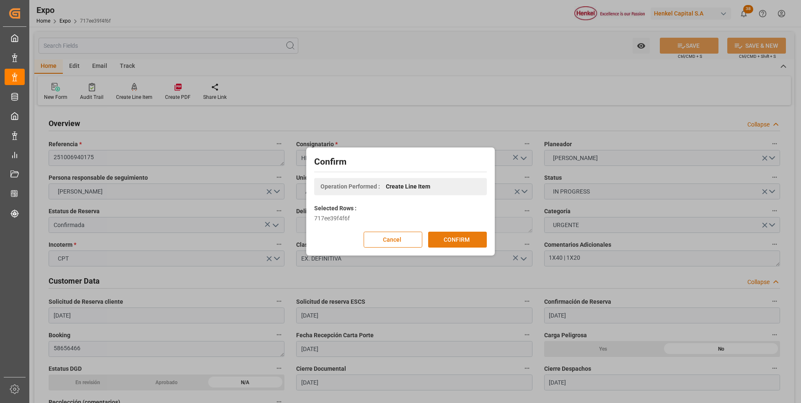
click at [471, 241] on button "CONFIRM" at bounding box center [457, 240] width 59 height 16
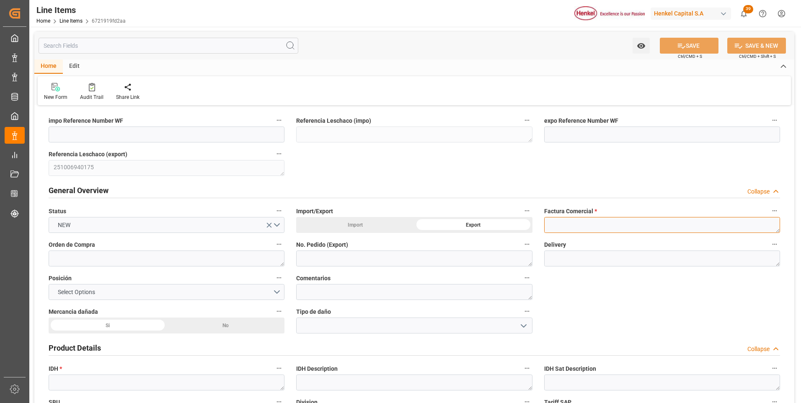
click at [559, 229] on textarea at bounding box center [662, 225] width 236 height 16
paste textarea "9912124886"
type textarea "9912124886"
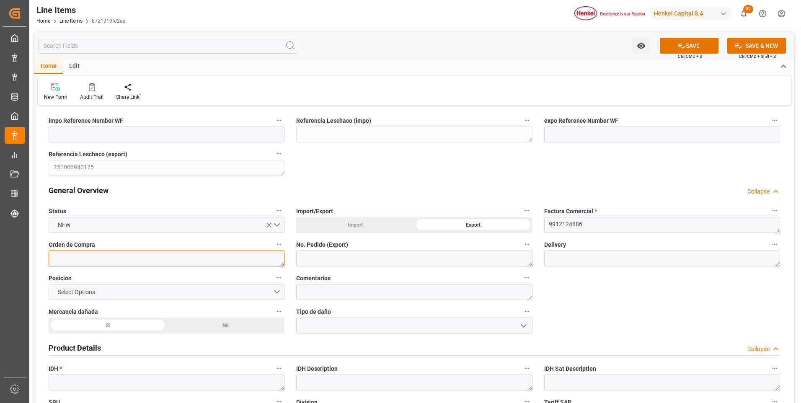
click at [168, 261] on textarea at bounding box center [167, 259] width 236 height 16
paste textarea "4578522418"
type textarea "4578522418"
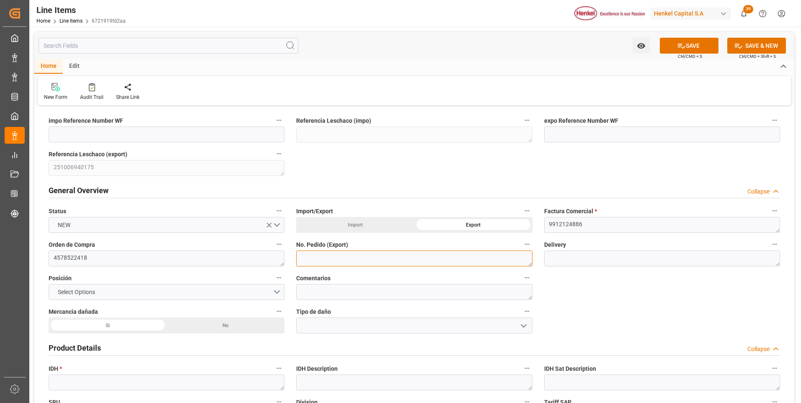
click at [314, 261] on textarea at bounding box center [414, 259] width 236 height 16
paste textarea "4578522418"
type textarea "4578522418"
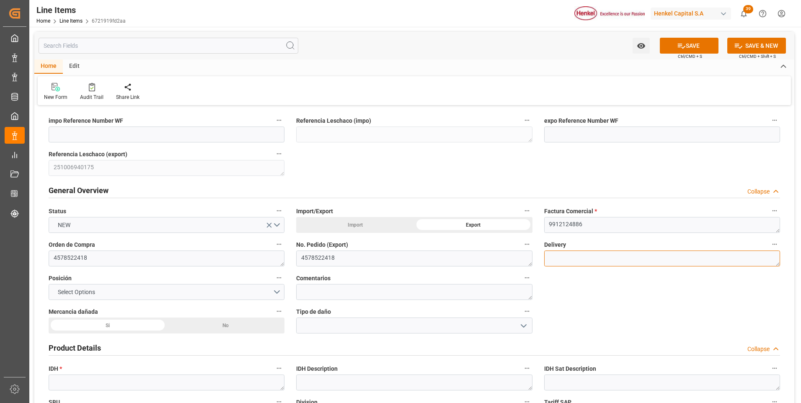
click at [613, 258] on textarea at bounding box center [662, 259] width 236 height 16
paste textarea "996192300"
type textarea "996192300"
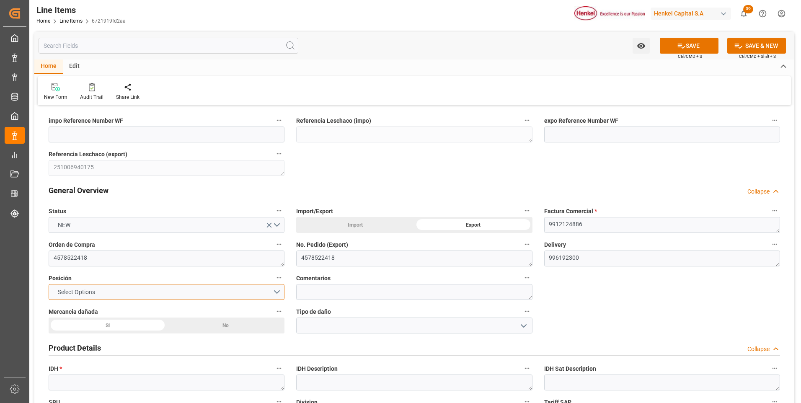
click at [274, 293] on button "Select Options" at bounding box center [167, 292] width 236 height 16
click at [228, 324] on div "No" at bounding box center [226, 326] width 118 height 16
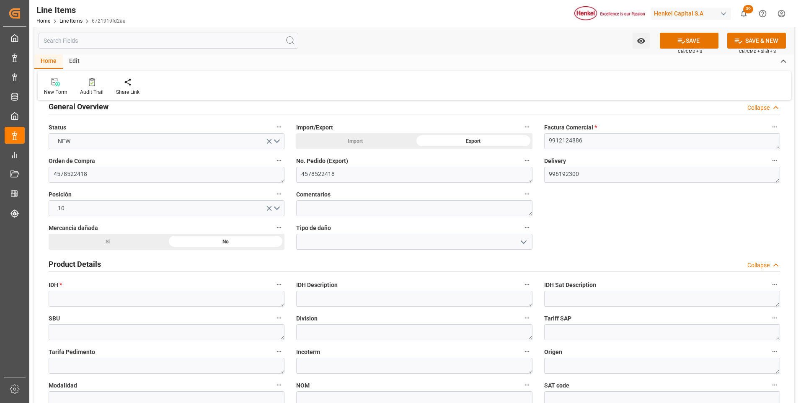
scroll to position [168, 0]
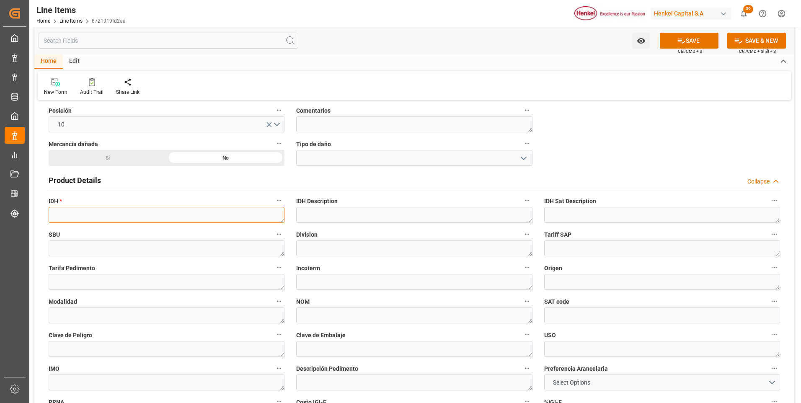
click at [141, 213] on textarea at bounding box center [167, 215] width 236 height 16
paste textarea "2731599"
type textarea "2731599"
click at [628, 144] on div "impo Reference Number WF Referencia Leschaco (impo) expo Reference Number WF Re…" at bounding box center [414, 370] width 760 height 861
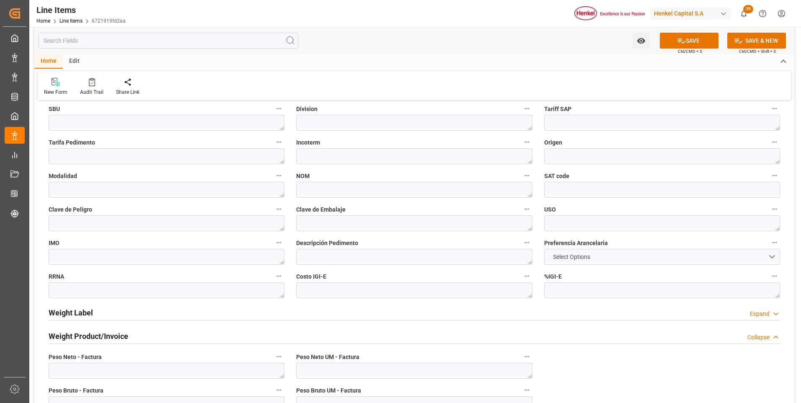
scroll to position [461, 0]
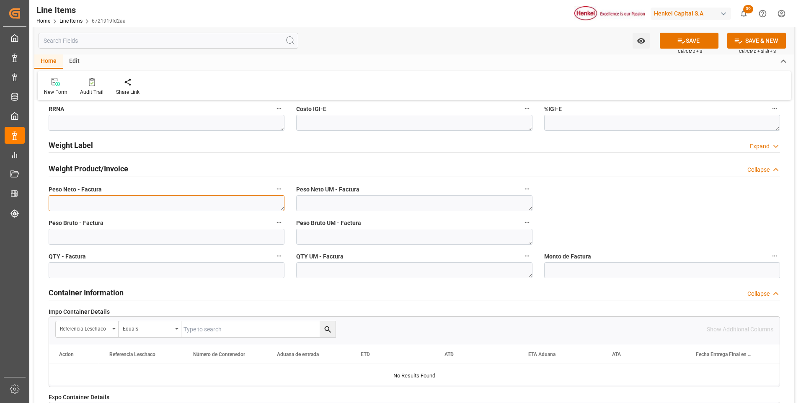
click at [183, 202] on textarea at bounding box center [167, 203] width 236 height 16
paste textarea "4.375,000"
type textarea "4.375,000"
click at [159, 272] on input "text" at bounding box center [167, 270] width 236 height 16
type input "4375"
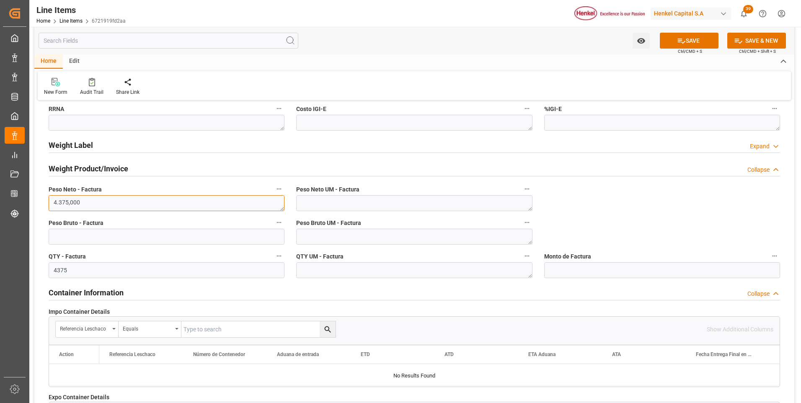
click at [85, 205] on textarea "4.375,000" at bounding box center [167, 203] width 236 height 16
click at [60, 202] on textarea "4.375" at bounding box center [167, 203] width 236 height 16
type textarea "4375"
click at [324, 207] on textarea at bounding box center [414, 203] width 236 height 16
type textarea "KG"
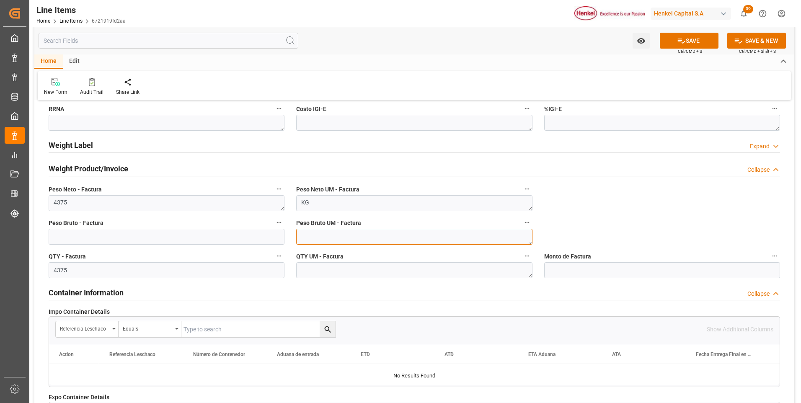
click at [314, 240] on textarea at bounding box center [414, 237] width 236 height 16
type textarea "KG"
click at [320, 271] on textarea at bounding box center [414, 270] width 236 height 16
type textarea "KG"
click at [217, 239] on input "text" at bounding box center [167, 237] width 236 height 16
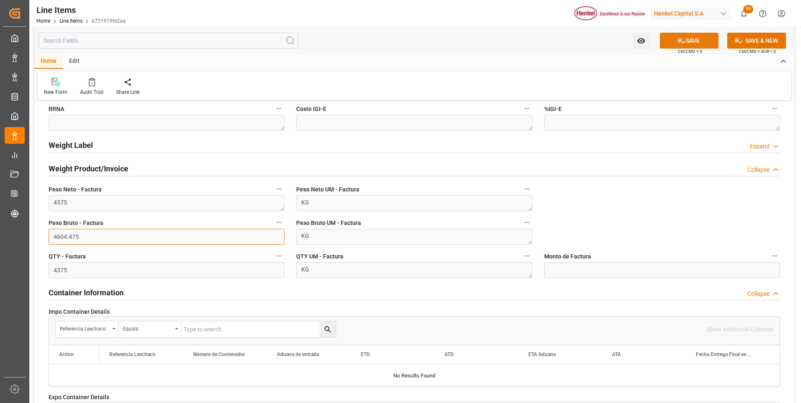
type input "4604.475"
click at [698, 42] on button "SAVE" at bounding box center [689, 41] width 59 height 16
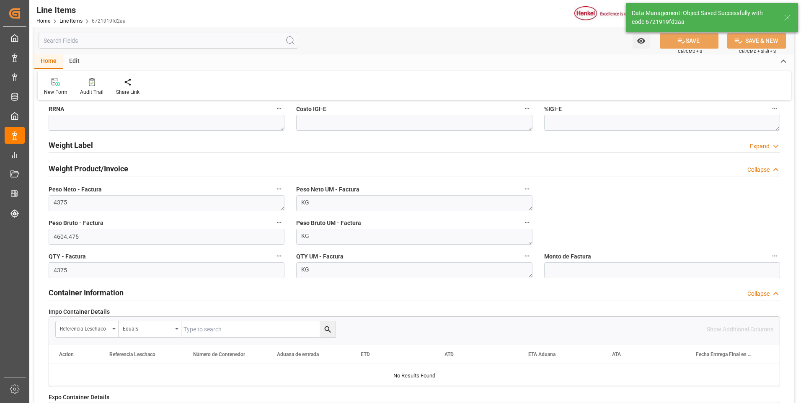
type textarea "TECHNOMELT PS 2025 NA DR-F175KG"
type textarea "APP"
type textarea "3506919902"
type input "31201600"
type textarea "1G"
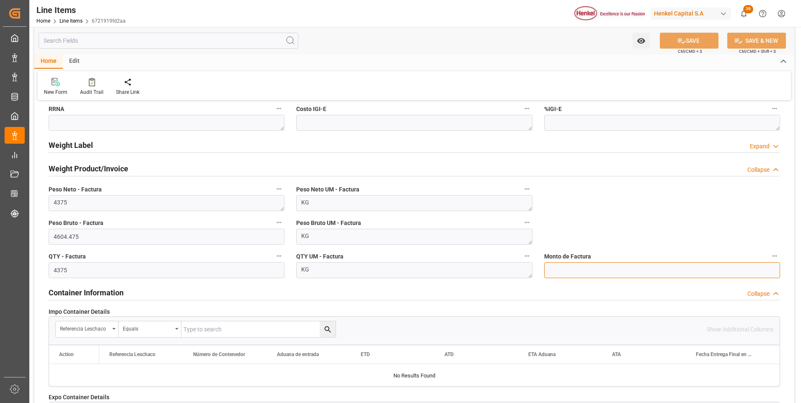
click at [598, 271] on input "text" at bounding box center [662, 270] width 236 height 16
type input "19217.86"
click at [706, 42] on button "SAVE" at bounding box center [689, 41] width 59 height 16
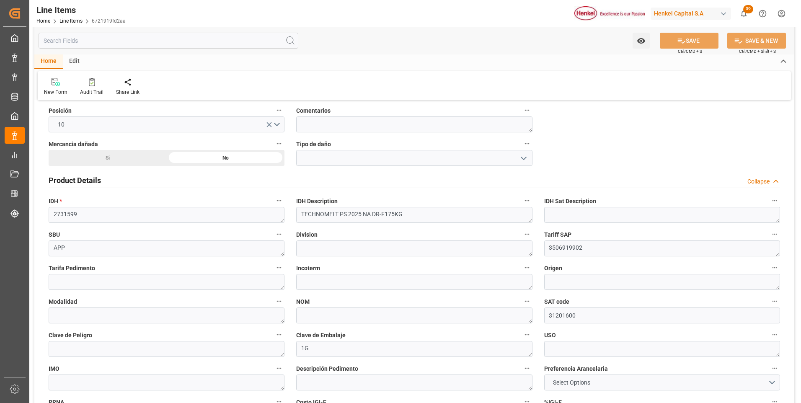
scroll to position [0, 0]
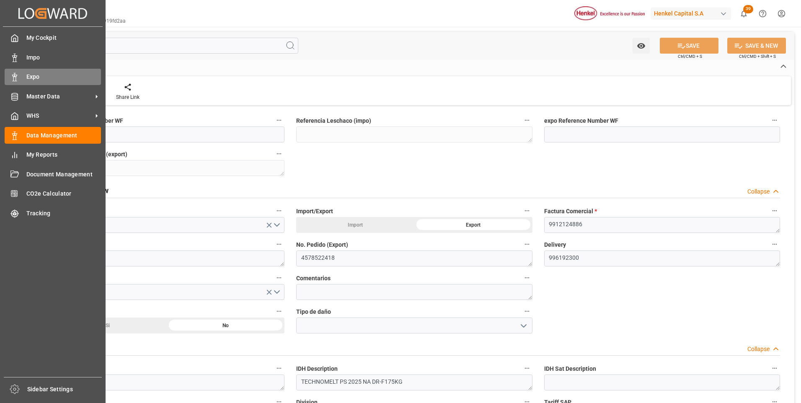
click at [16, 75] on icon at bounding box center [14, 77] width 8 height 8
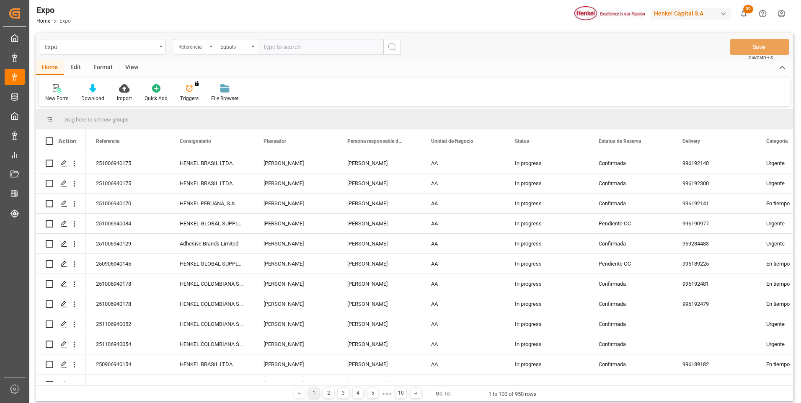
paste input "251006940175"
type input "251006940175"
click at [395, 49] on icon "search button" at bounding box center [392, 47] width 10 height 10
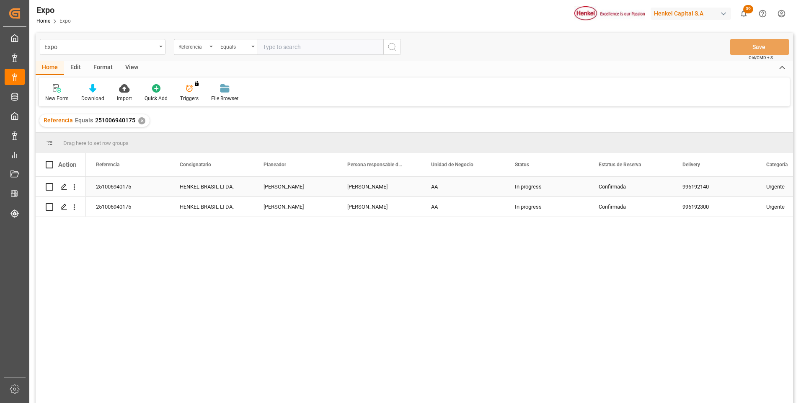
drag, startPoint x: 107, startPoint y: 188, endPoint x: 118, endPoint y: 187, distance: 10.5
click at [107, 187] on div "251006940175" at bounding box center [128, 187] width 84 height 20
drag, startPoint x: 610, startPoint y: 209, endPoint x: 619, endPoint y: 209, distance: 8.4
click at [611, 209] on div "Confirmada" at bounding box center [631, 206] width 64 height 19
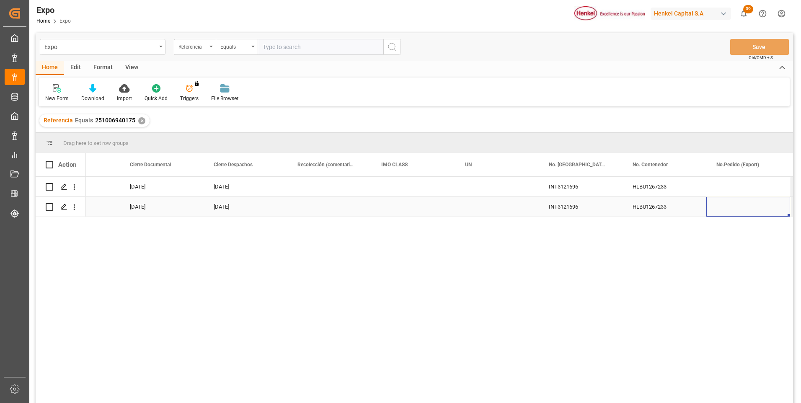
click at [664, 204] on div "HLBU1267233" at bounding box center [665, 207] width 84 height 20
click at [667, 208] on div "HLBU1267233" at bounding box center [665, 207] width 84 height 20
drag, startPoint x: 672, startPoint y: 199, endPoint x: 628, endPoint y: 202, distance: 44.5
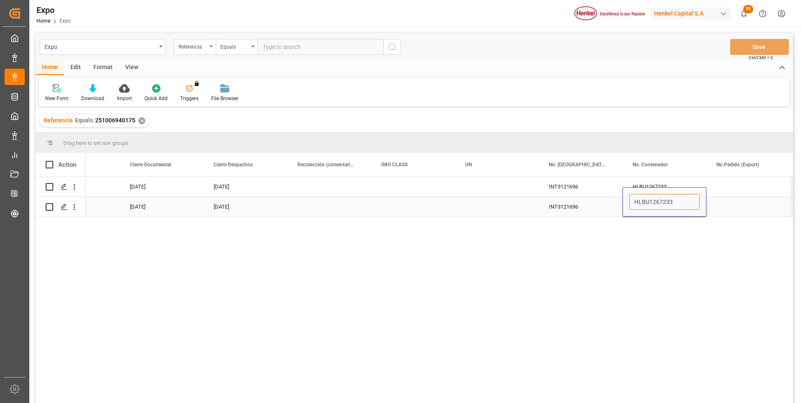
click at [628, 202] on div "HLBU1267233" at bounding box center [665, 201] width 84 height 29
paste input "PRSU1559610"
type input "PRSU1559610"
click at [560, 207] on div "INT3121696" at bounding box center [581, 207] width 84 height 20
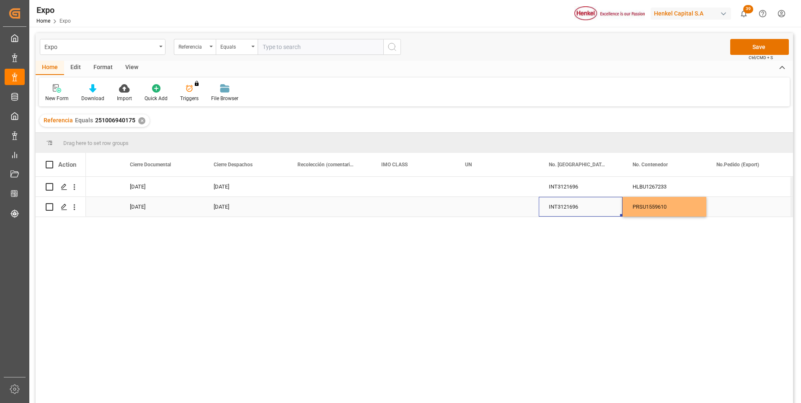
click at [580, 207] on div "INT3121696" at bounding box center [581, 207] width 84 height 20
drag, startPoint x: 584, startPoint y: 203, endPoint x: 549, endPoint y: 202, distance: 35.2
click at [549, 202] on input "INT3121696" at bounding box center [580, 202] width 70 height 16
paste input "INT3121522"
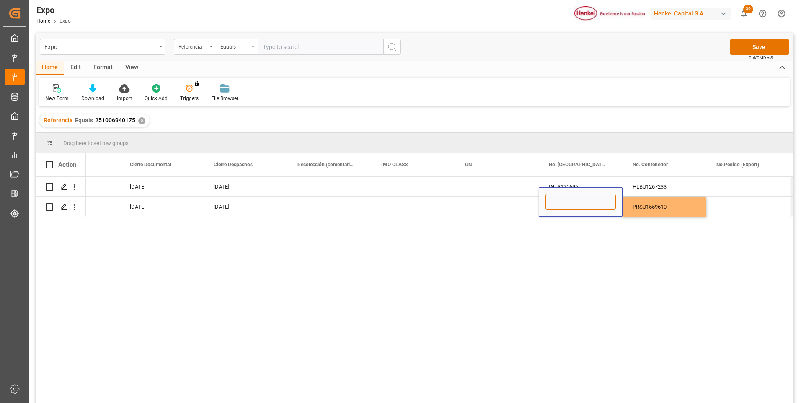
type input "INT3121522"
click at [716, 208] on div "Press SPACE to select this row." at bounding box center [748, 207] width 84 height 20
click at [756, 48] on button "Save" at bounding box center [759, 47] width 59 height 16
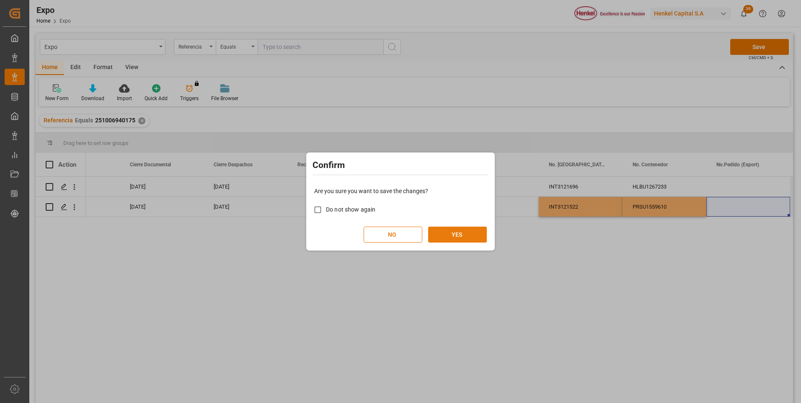
click at [459, 235] on button "YES" at bounding box center [457, 235] width 59 height 16
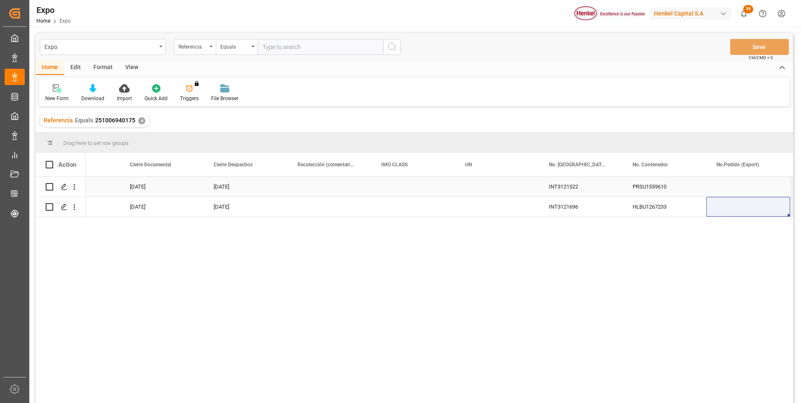
click at [641, 187] on div "PRSU1559610" at bounding box center [665, 187] width 84 height 20
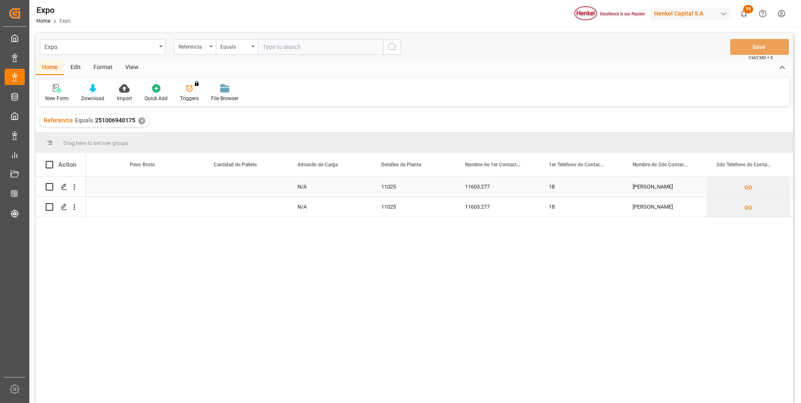
scroll to position [0, 2480]
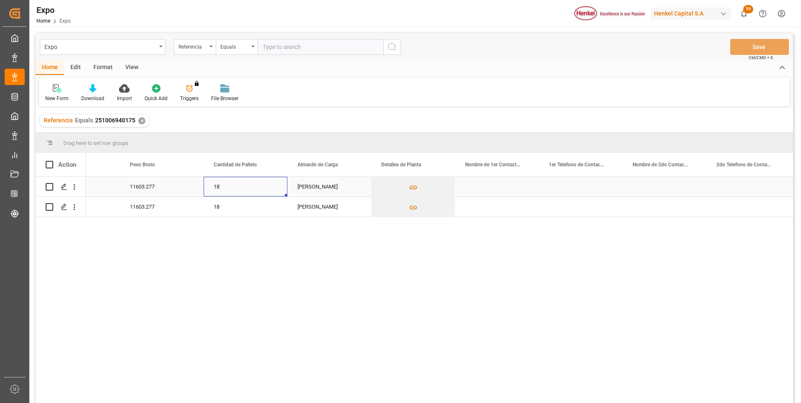
click at [222, 182] on div "18" at bounding box center [246, 187] width 84 height 20
click at [229, 186] on div "18" at bounding box center [246, 187] width 84 height 20
click at [236, 193] on input "18" at bounding box center [245, 191] width 70 height 16
type input "8"
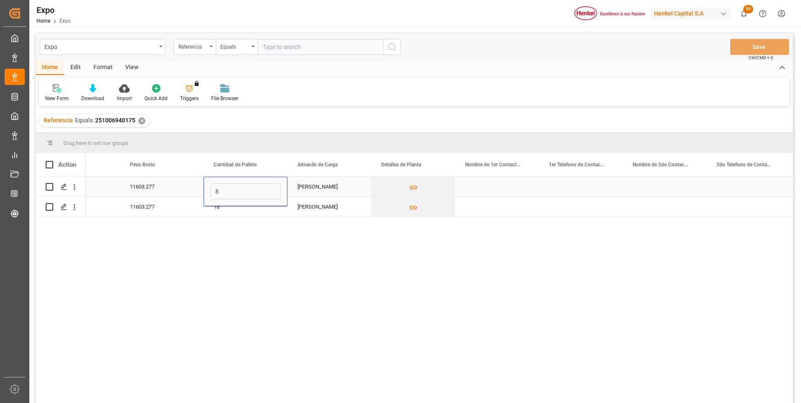
drag, startPoint x: 478, startPoint y: 178, endPoint x: 488, endPoint y: 181, distance: 10.2
click at [479, 178] on div "Press SPACE to select this row." at bounding box center [497, 187] width 84 height 20
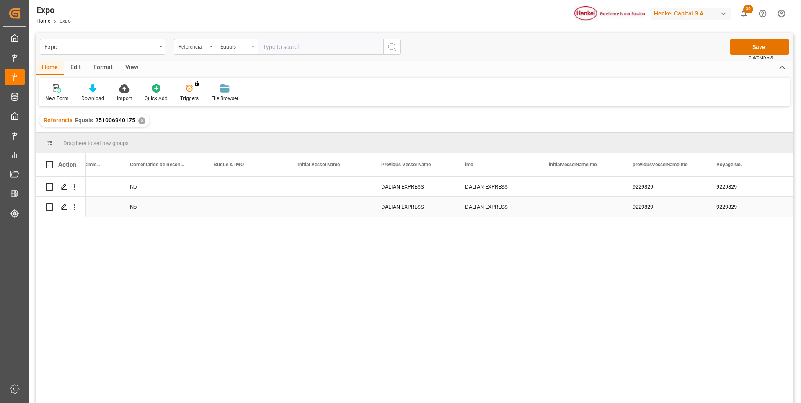
scroll to position [0, 4491]
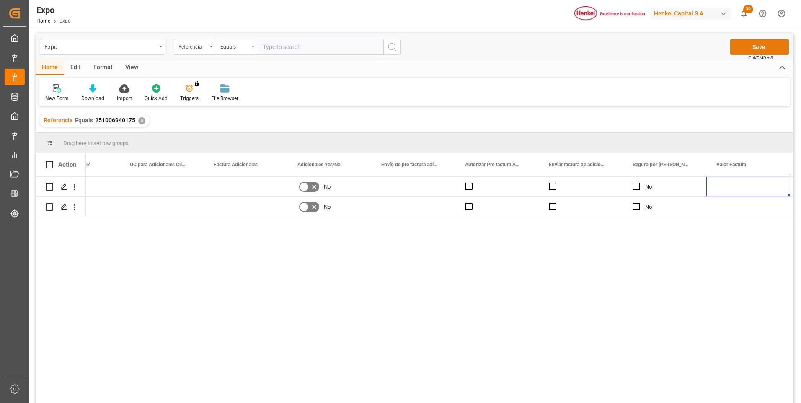
click at [763, 40] on button "Save" at bounding box center [759, 47] width 59 height 16
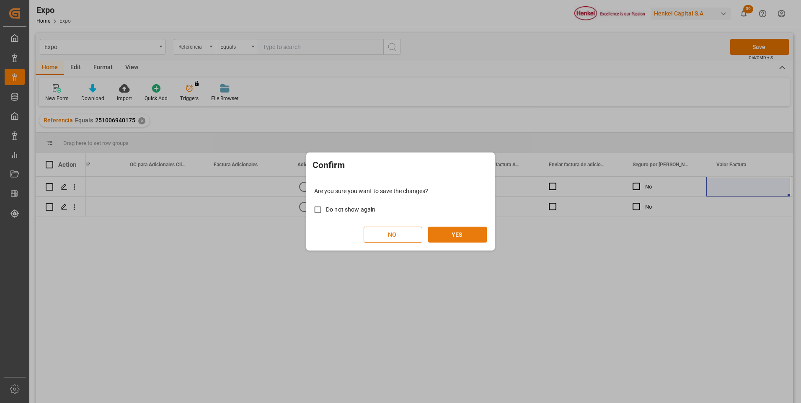
click at [479, 232] on button "YES" at bounding box center [457, 235] width 59 height 16
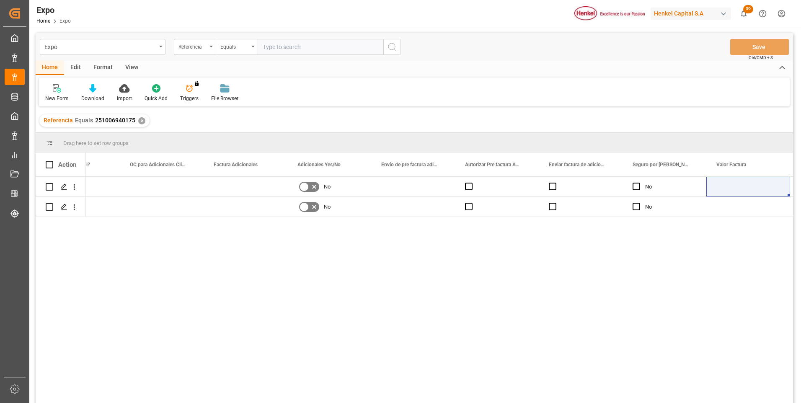
click at [189, 256] on div "No No No [PERSON_NAME] No No No [PERSON_NAME]" at bounding box center [439, 293] width 707 height 232
click at [62, 186] on icon "Press SPACE to select this row." at bounding box center [64, 186] width 7 height 7
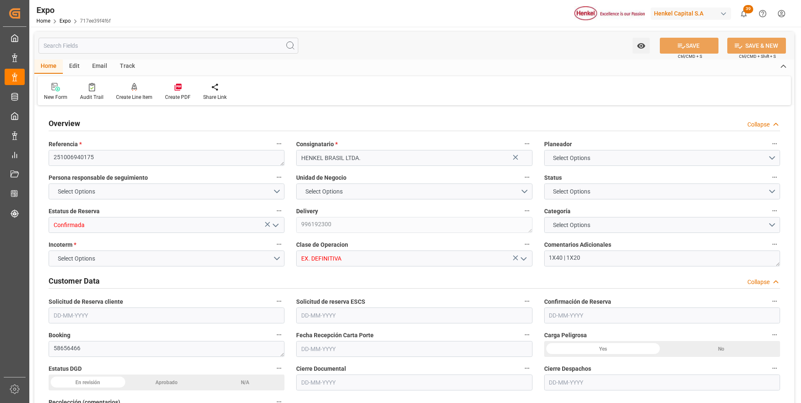
type input "11025"
type input "11603.277"
type input "8"
type input "9229829"
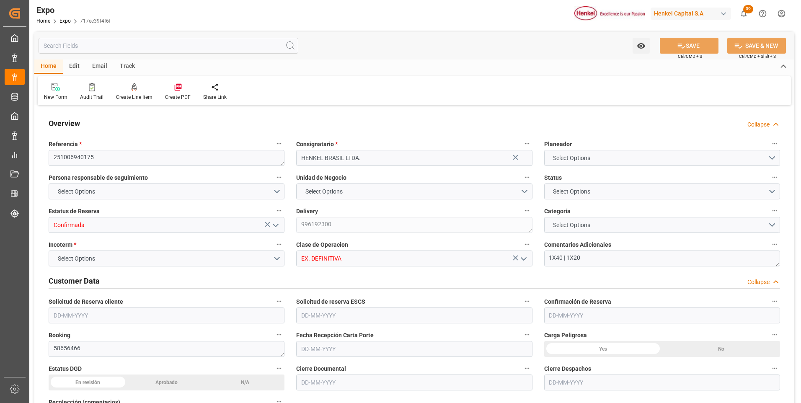
type input "MXATM"
type input "BRSSZ"
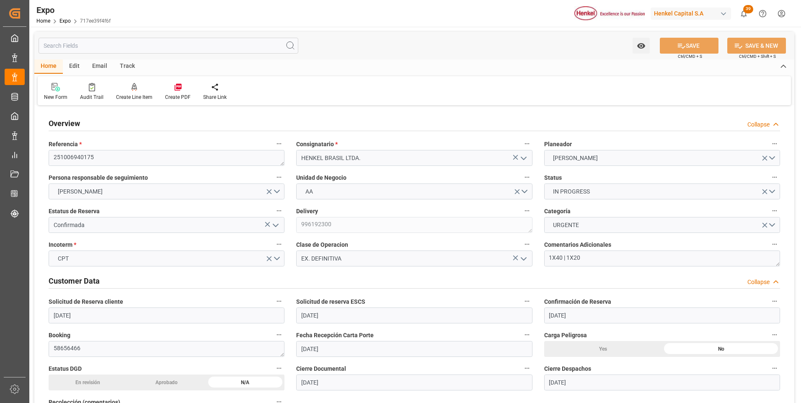
type input "[DATE]"
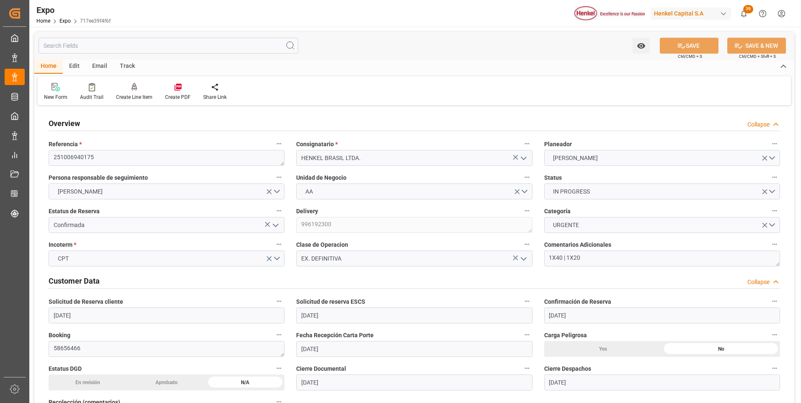
type input "[DATE]"
type input "[DATE] 00:00"
type input "[DATE]"
type input "[DATE] 12:04"
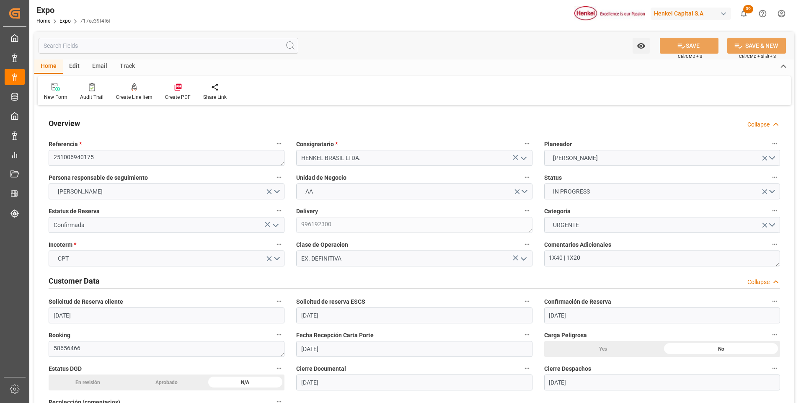
type input "[DATE]"
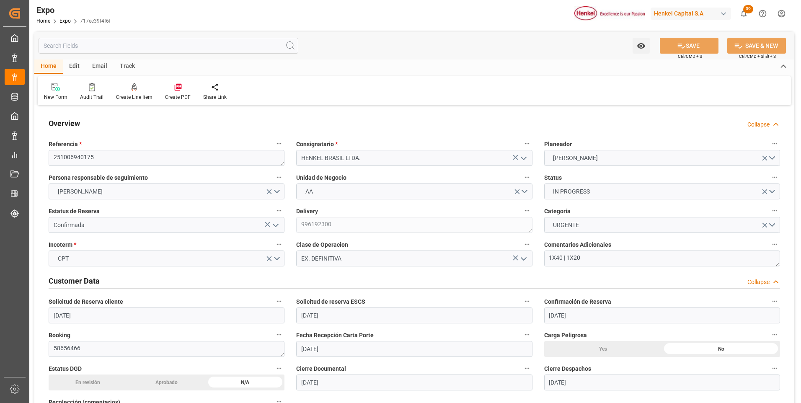
type input "[DATE] 11:00"
type input "[DATE] 00:00"
type input "[DATE] 06:30"
type input "[DATE] 19:00"
type input "[DATE] 00:00"
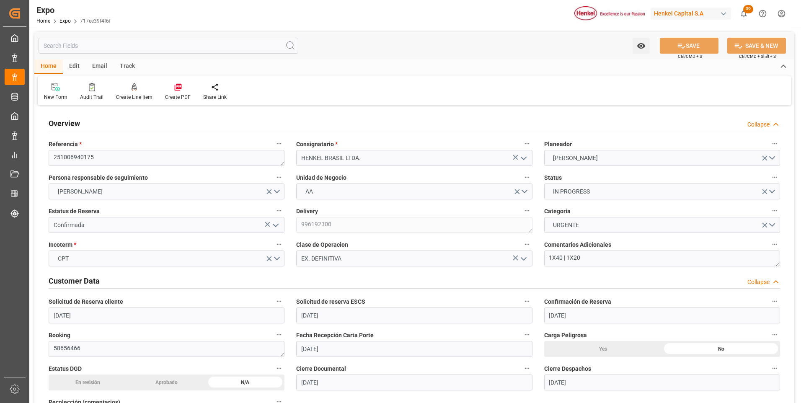
type input "[DATE] 02:57"
type input "[DATE] 01:56"
type input "[DATE] 12:00"
type input "[DATE] 06:56"
type input "[DATE] 19:00"
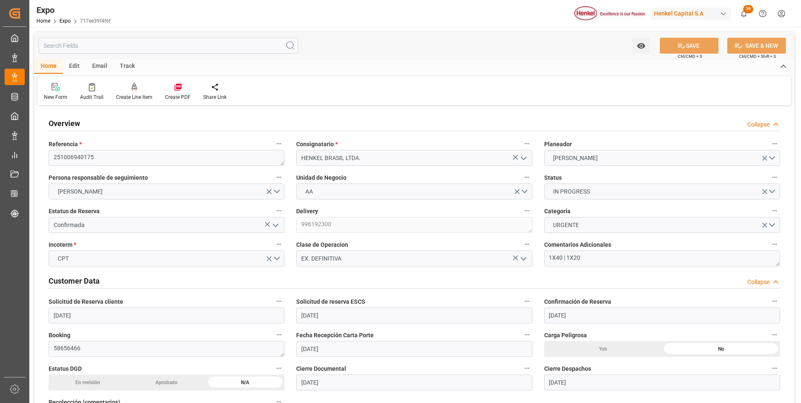
type input "[DATE] 08:30"
drag, startPoint x: 591, startPoint y: 260, endPoint x: 543, endPoint y: 258, distance: 47.4
click at [543, 258] on div "Comentarios Adicionales 1X40 | 1X20" at bounding box center [662, 253] width 248 height 34
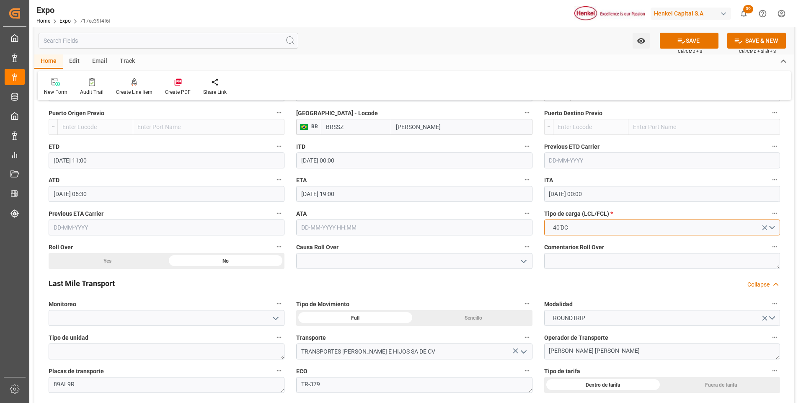
click at [620, 226] on button "40'DC" at bounding box center [662, 228] width 236 height 16
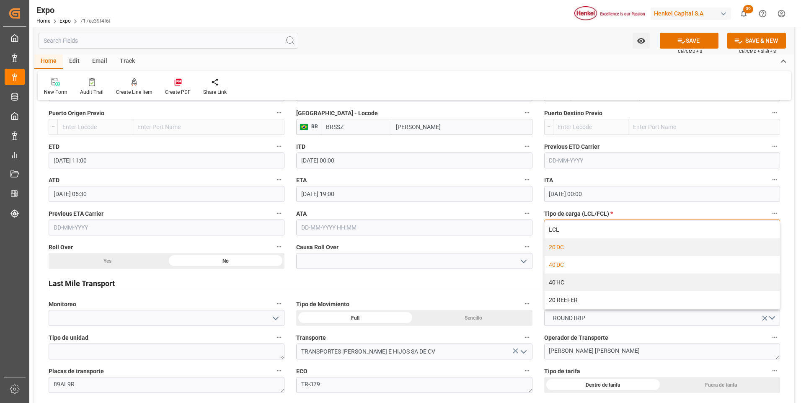
click at [566, 249] on div "20'DC" at bounding box center [662, 247] width 235 height 18
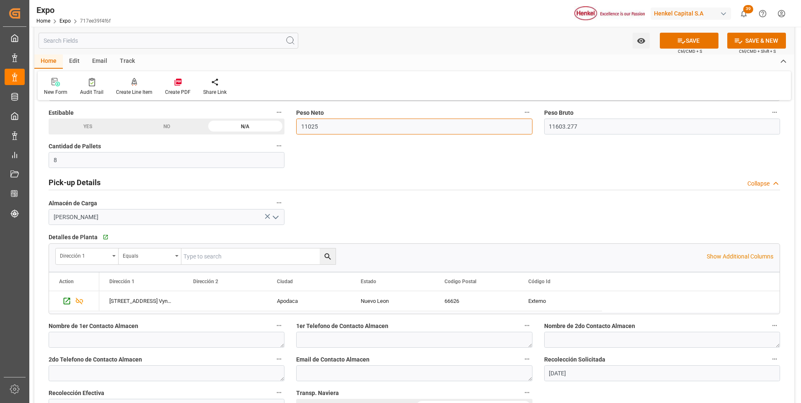
drag, startPoint x: 338, startPoint y: 130, endPoint x: 298, endPoint y: 129, distance: 40.2
click at [298, 129] on input "11025" at bounding box center [414, 127] width 236 height 16
type input "4375"
click at [691, 39] on button "SAVE" at bounding box center [689, 41] width 59 height 16
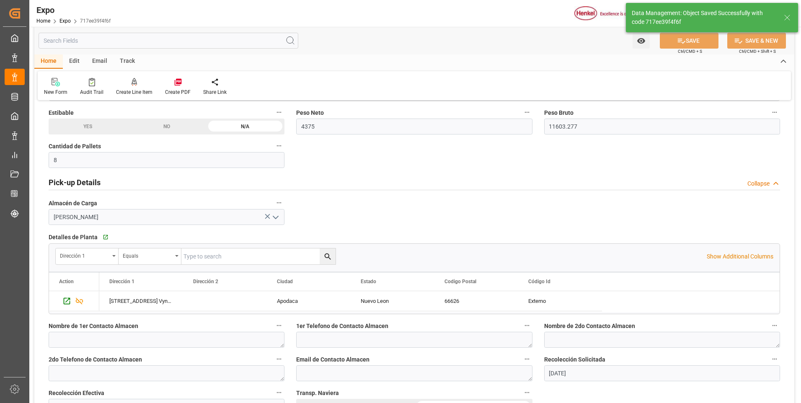
type input "[DATE] 02:58"
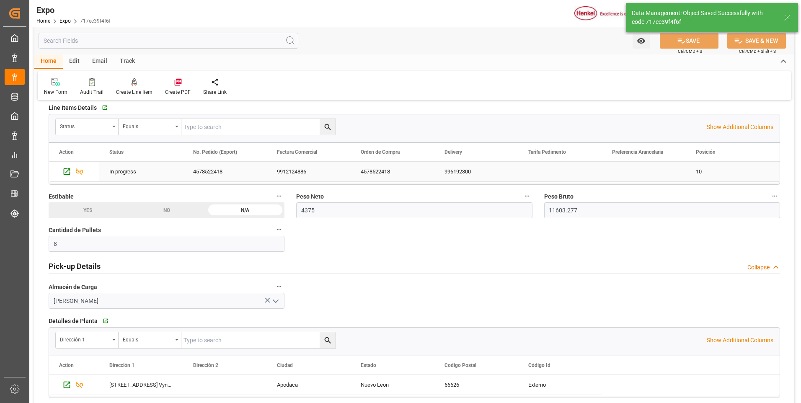
click at [535, 167] on div "Press SPACE to select this row." at bounding box center [560, 172] width 84 height 20
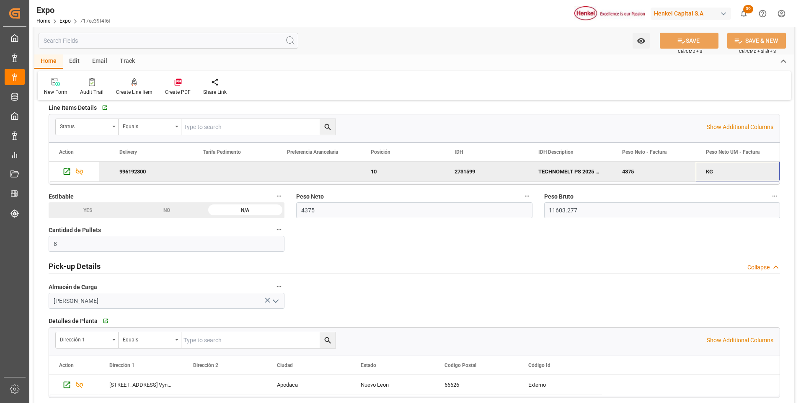
scroll to position [0, 409]
click at [629, 212] on input "11603.277" at bounding box center [662, 210] width 236 height 16
drag, startPoint x: 597, startPoint y: 210, endPoint x: 543, endPoint y: 211, distance: 54.0
click at [543, 211] on div "Peso Bruto 11603.277" at bounding box center [662, 205] width 248 height 34
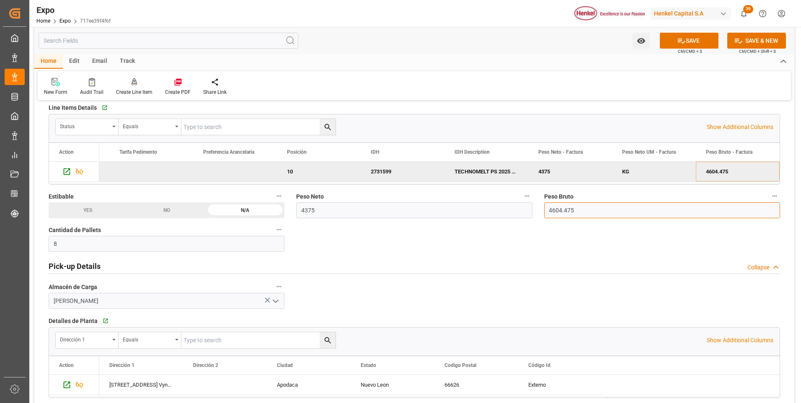
type input "4604.475"
click at [670, 41] on button "SAVE" at bounding box center [689, 41] width 59 height 16
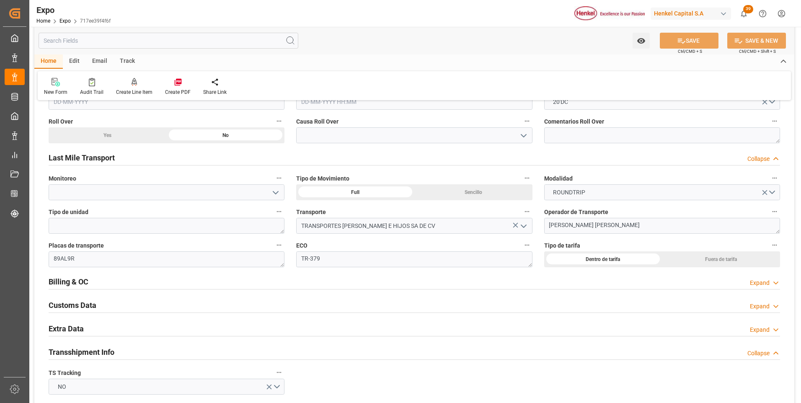
scroll to position [1341, 0]
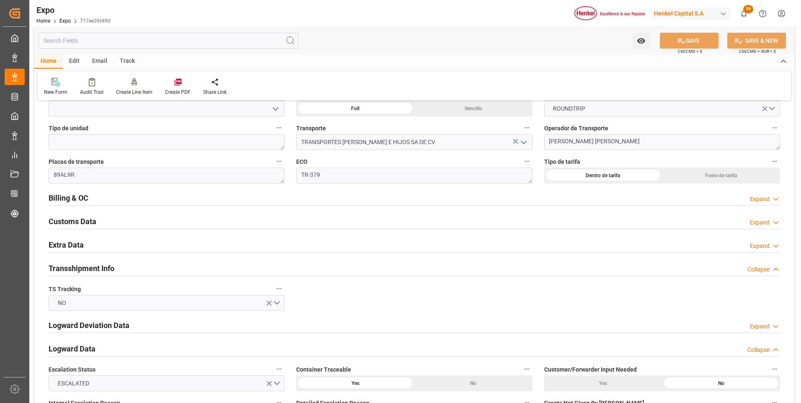
click at [775, 246] on icon at bounding box center [776, 246] width 8 height 9
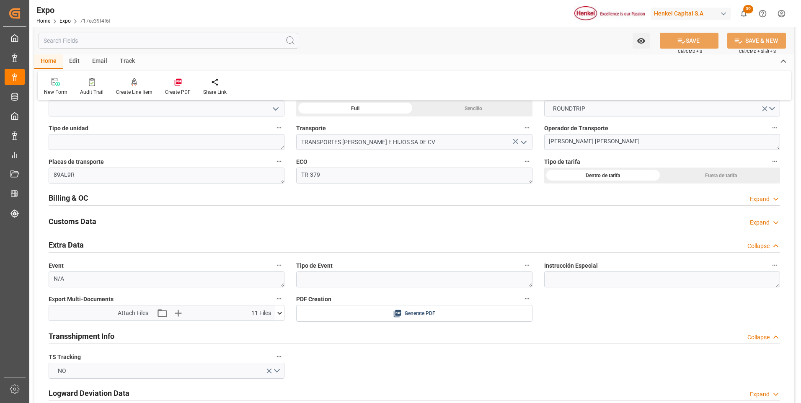
scroll to position [1424, 0]
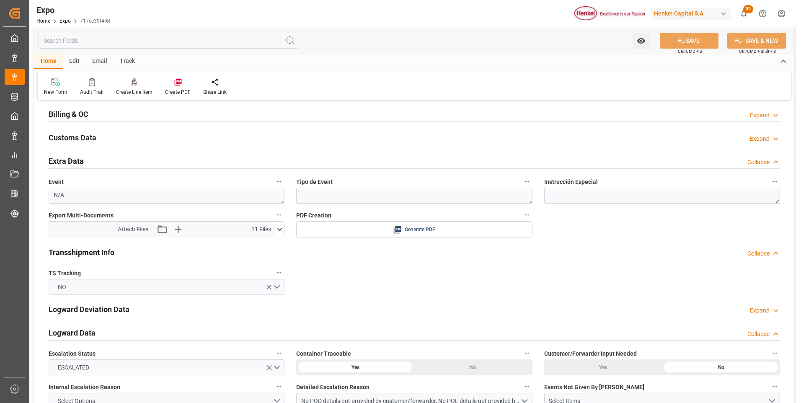
click at [279, 227] on icon at bounding box center [279, 229] width 9 height 9
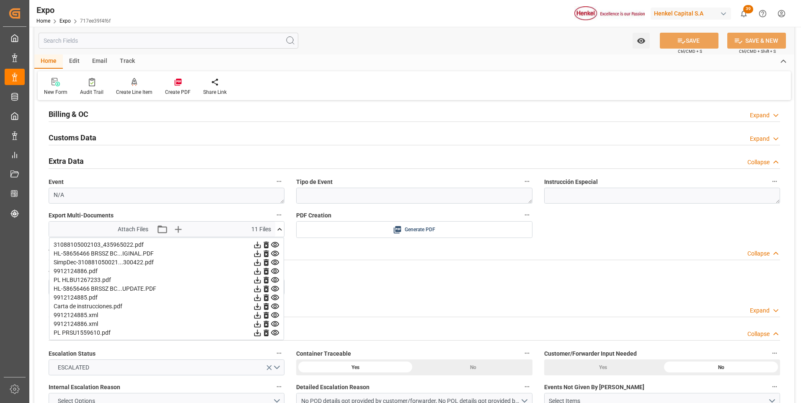
click at [775, 116] on polyline at bounding box center [776, 115] width 4 height 2
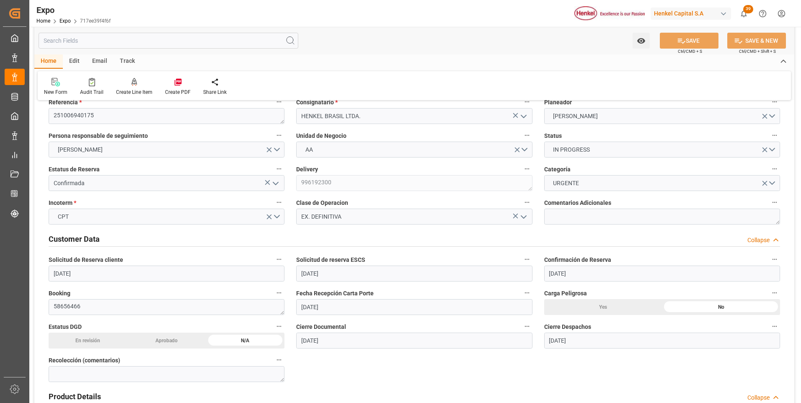
scroll to position [0, 0]
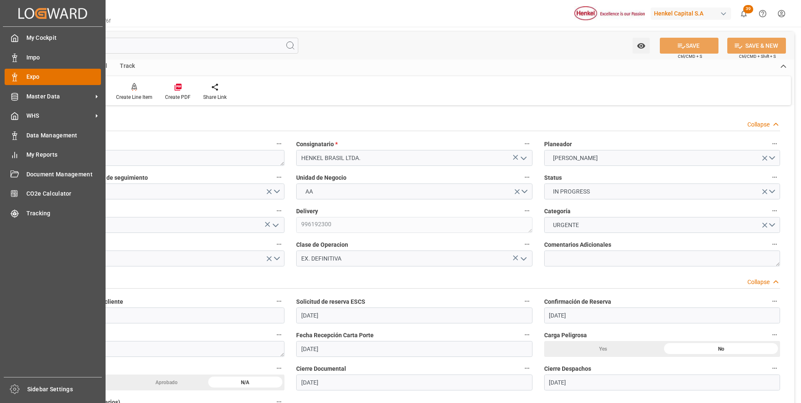
click at [16, 76] on icon at bounding box center [14, 77] width 8 height 8
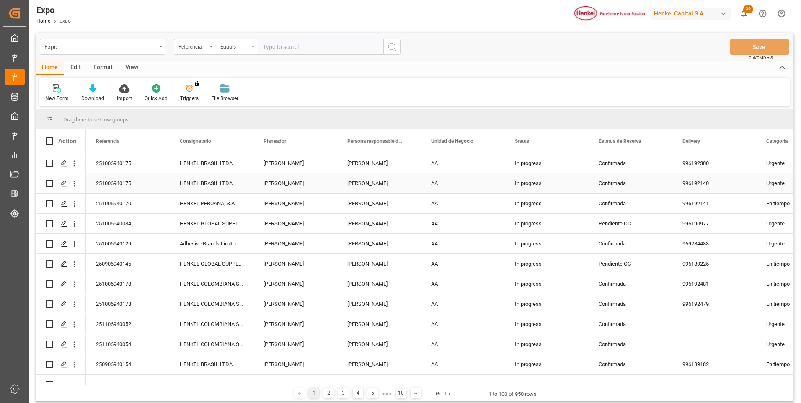
drag, startPoint x: 346, startPoint y: 184, endPoint x: 392, endPoint y: 191, distance: 46.9
click at [346, 184] on div "[PERSON_NAME]" at bounding box center [379, 183] width 84 height 20
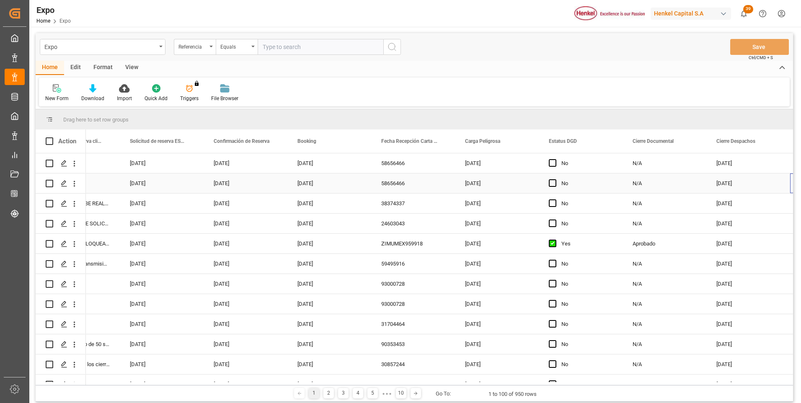
scroll to position [0, 1055]
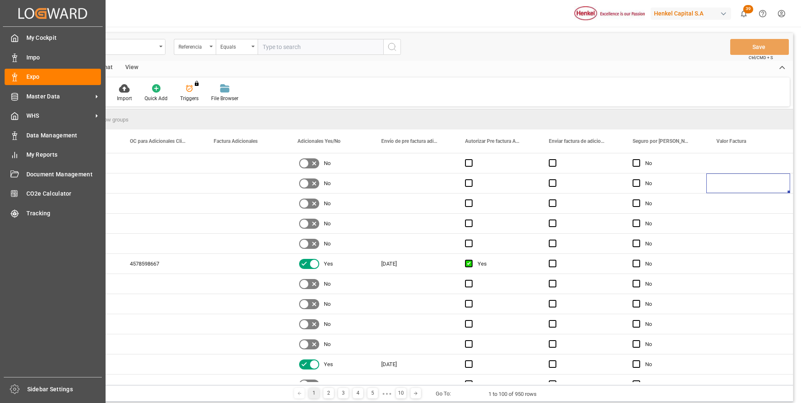
click at [22, 75] on div "Expo Expo" at bounding box center [53, 77] width 96 height 16
